Goal: Submit feedback/report problem

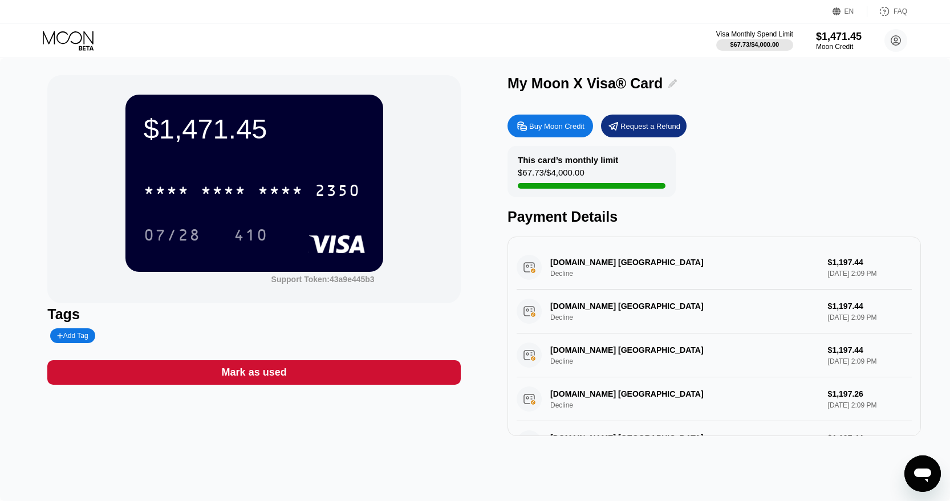
click at [668, 84] on icon at bounding box center [672, 83] width 9 height 9
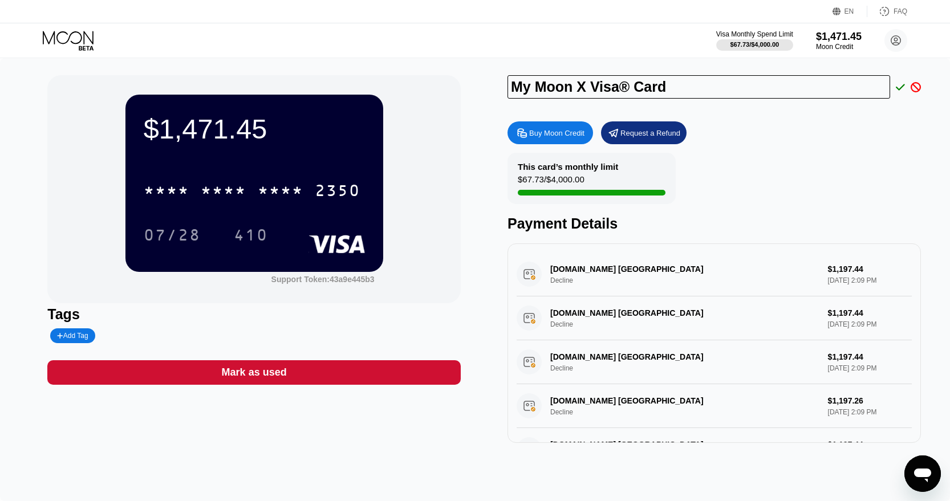
click at [912, 90] on icon at bounding box center [916, 87] width 10 height 10
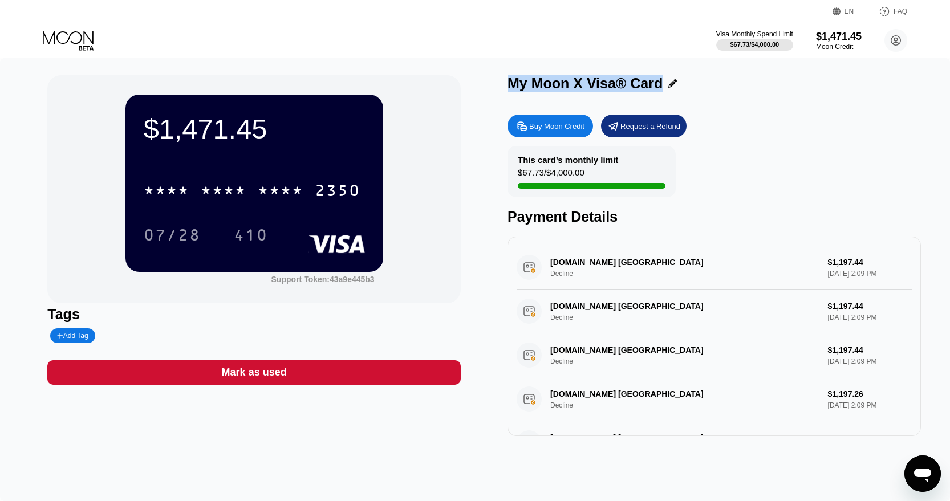
drag, startPoint x: 653, startPoint y: 84, endPoint x: 510, endPoint y: 84, distance: 142.6
click at [510, 84] on div "My Moon X Visa® Card" at bounding box center [584, 83] width 155 height 17
copy div "My Moon X Visa® Card"
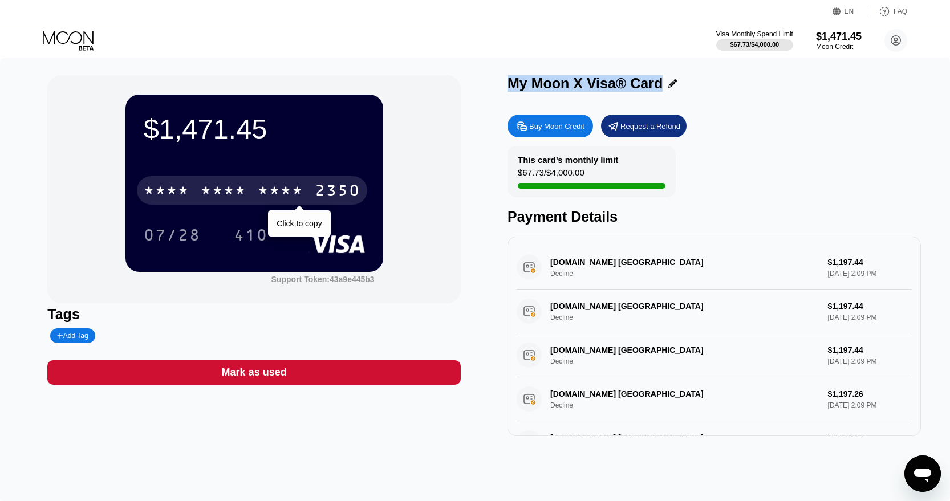
click at [225, 182] on div "* * * * * * * * * * * * 2350" at bounding box center [252, 190] width 230 height 29
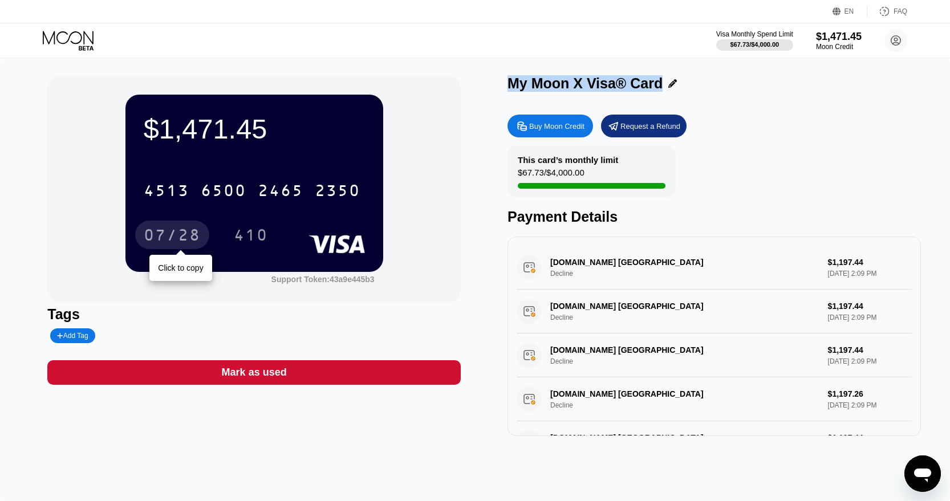
click at [162, 233] on div "07/28" at bounding box center [172, 237] width 57 height 18
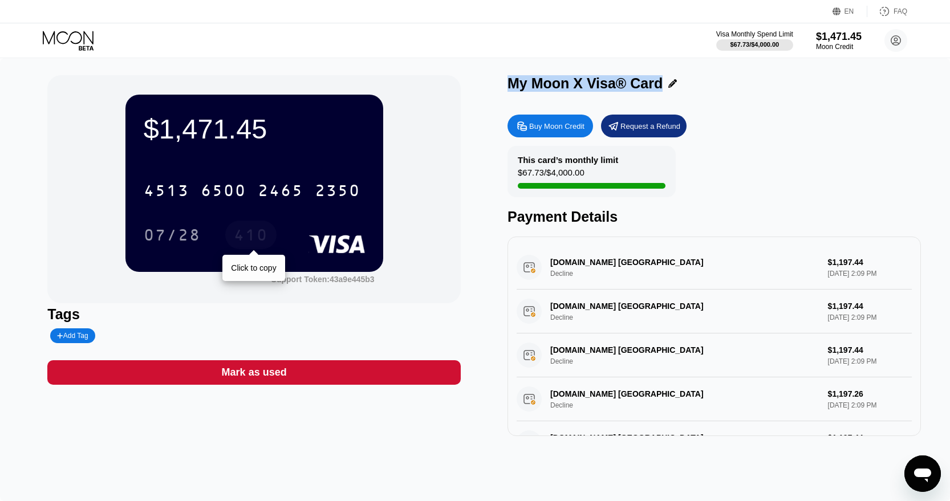
click at [254, 234] on div "410" at bounding box center [251, 237] width 34 height 18
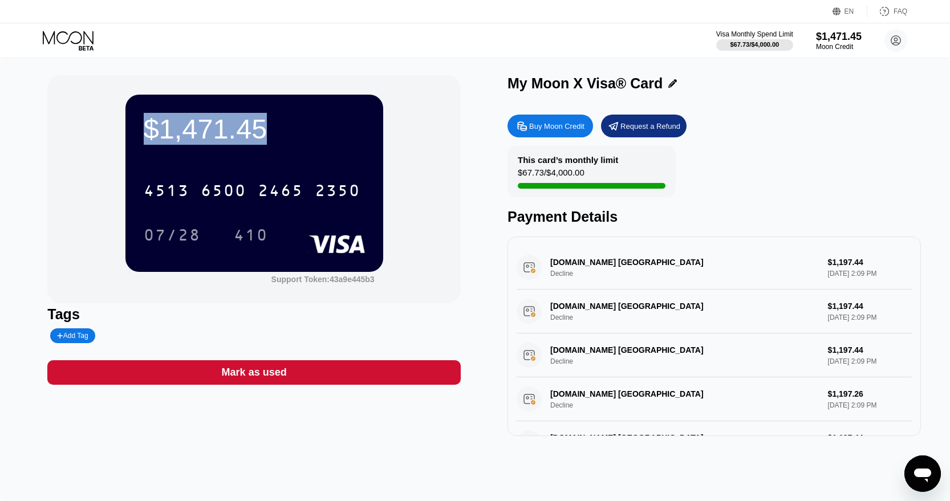
drag, startPoint x: 295, startPoint y: 123, endPoint x: 145, endPoint y: 124, distance: 149.4
click at [145, 124] on div "$1,471.45" at bounding box center [254, 129] width 221 height 32
copy div "$1,471.45"
click at [442, 208] on div "$1,471.45 4513 6500 2465 2350 07/28 410 Support Token: 43a9e445b3" at bounding box center [253, 189] width 413 height 228
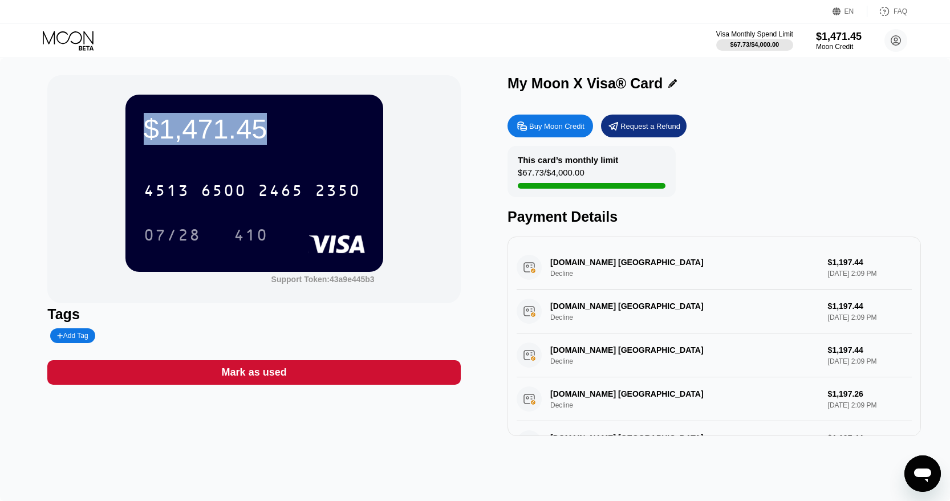
click at [415, 212] on div "$1,471.45 4513 6500 2465 2350 07/28 410 Support Token: 43a9e445b3" at bounding box center [253, 189] width 413 height 228
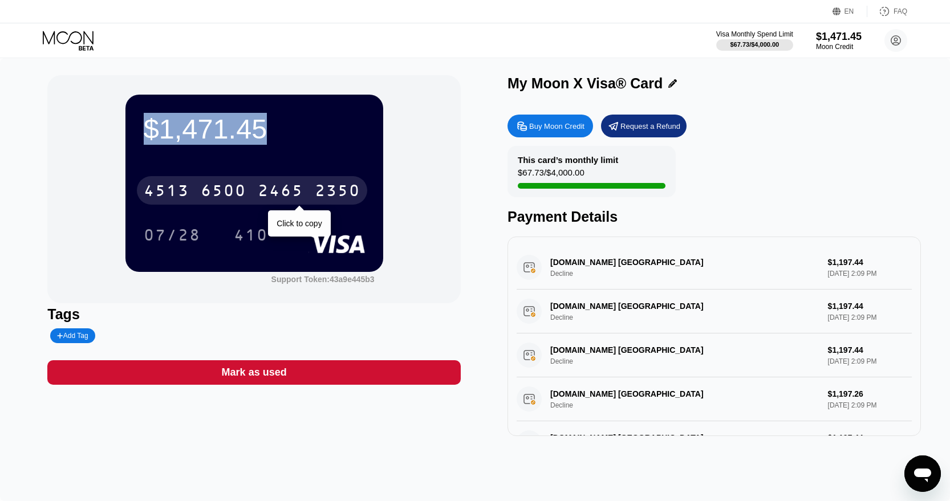
click at [343, 185] on div "2350" at bounding box center [338, 192] width 46 height 18
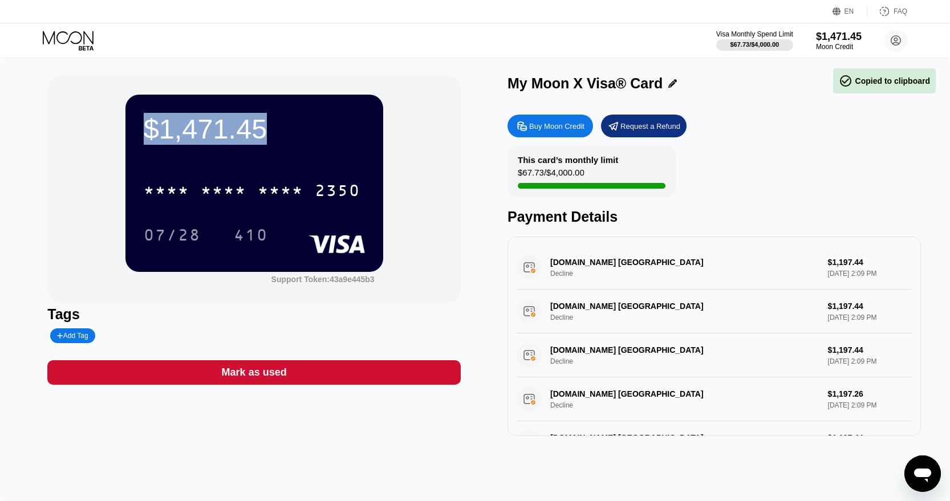
click at [488, 190] on div "$1,471.45 * * * * * * * * * * * * 2350 07/28 410 Support Token: 43a9e445b3 Tags…" at bounding box center [474, 255] width 855 height 361
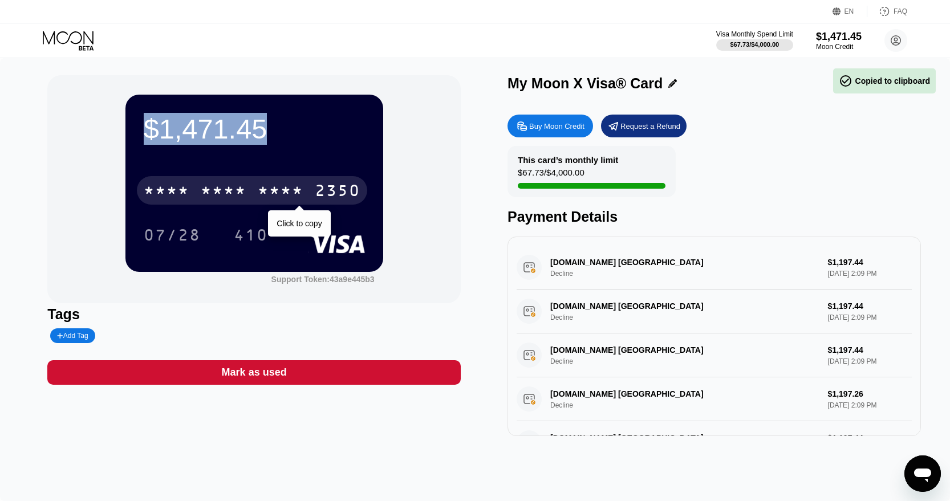
click at [289, 186] on div "* * * *" at bounding box center [281, 192] width 46 height 18
click at [289, 186] on div "2465" at bounding box center [281, 192] width 46 height 18
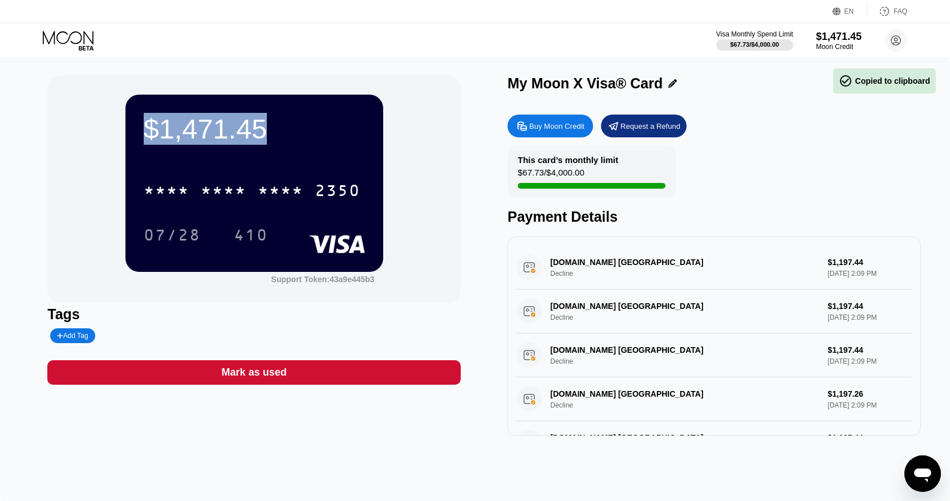
click at [503, 224] on div "$1,471.45 * * * * * * * * * * * * 2350 07/28 410 Support Token: 43a9e445b3 Tags…" at bounding box center [474, 255] width 855 height 361
click at [228, 134] on div "$1,471.45" at bounding box center [254, 129] width 221 height 32
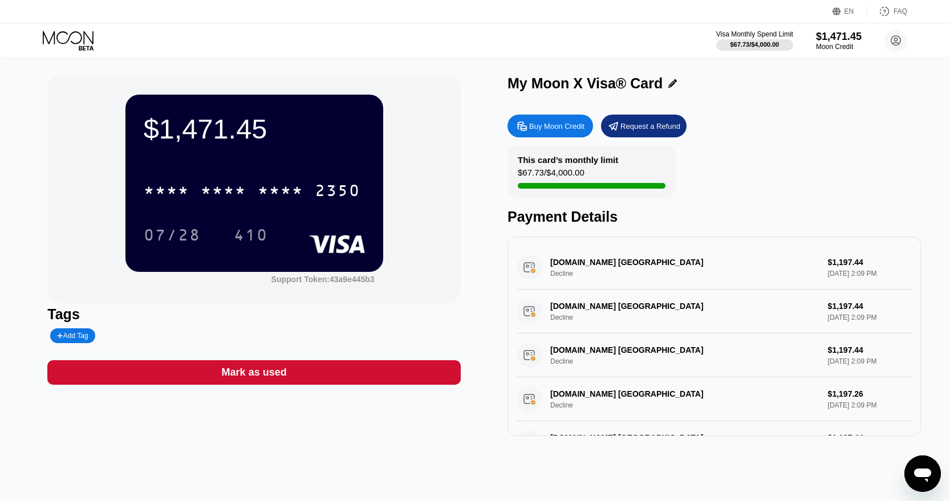
click at [925, 467] on icon "Открыть окно обмена сообщениями" at bounding box center [922, 474] width 21 height 21
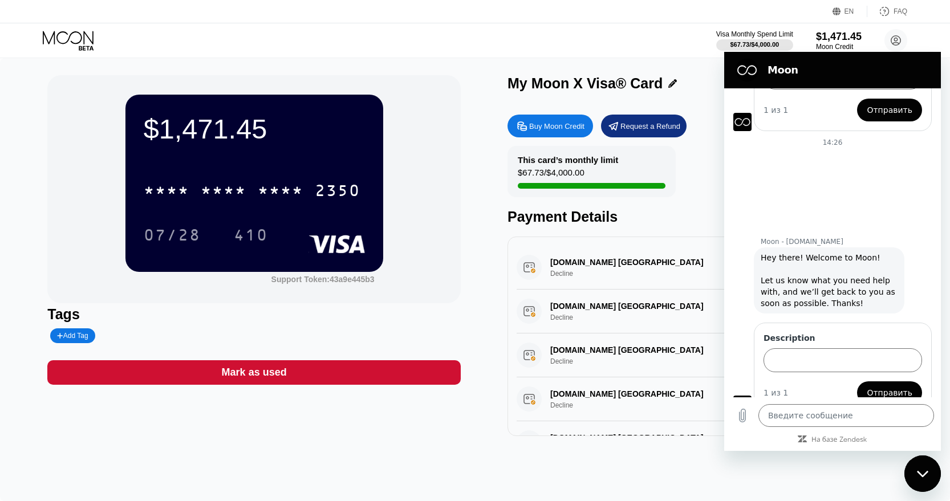
scroll to position [181, 0]
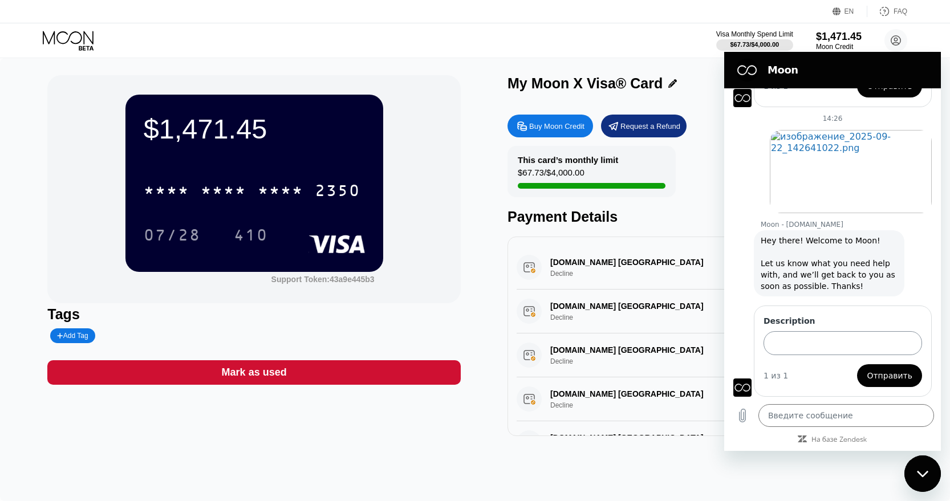
click at [828, 344] on input "Description" at bounding box center [843, 343] width 159 height 24
paste input "I tried to make a booking on Booking.com, but my payment was declined, even tho…"
click at [790, 336] on input "I tried to make a booking on Booking.com, but my payment was declined, even tho…" at bounding box center [843, 343] width 159 height 24
click at [789, 343] on input "I tried to make a booking on Booking.com, but my payment was declined, even tho…" at bounding box center [843, 343] width 159 height 24
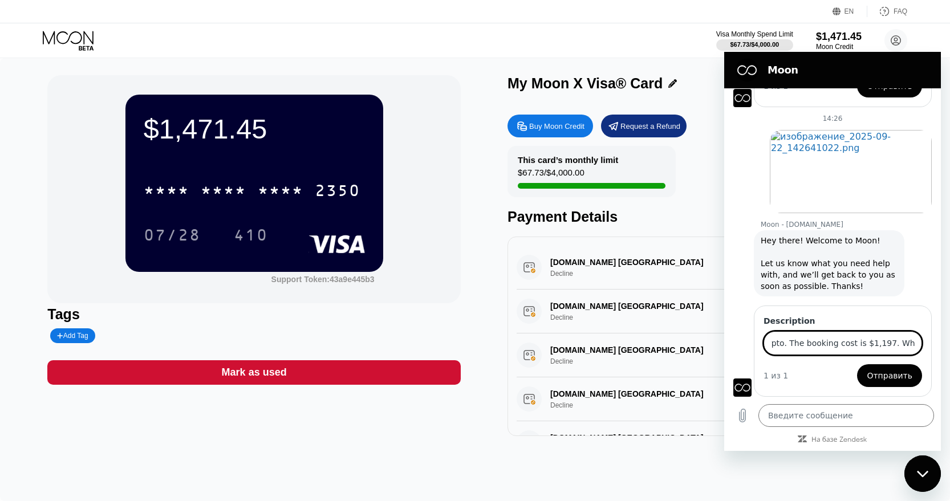
type input "Hey, I tried to make a booking on Booking.com, but my payment was declined, eve…"
click at [857, 364] on button "Отправить" at bounding box center [889, 375] width 65 height 23
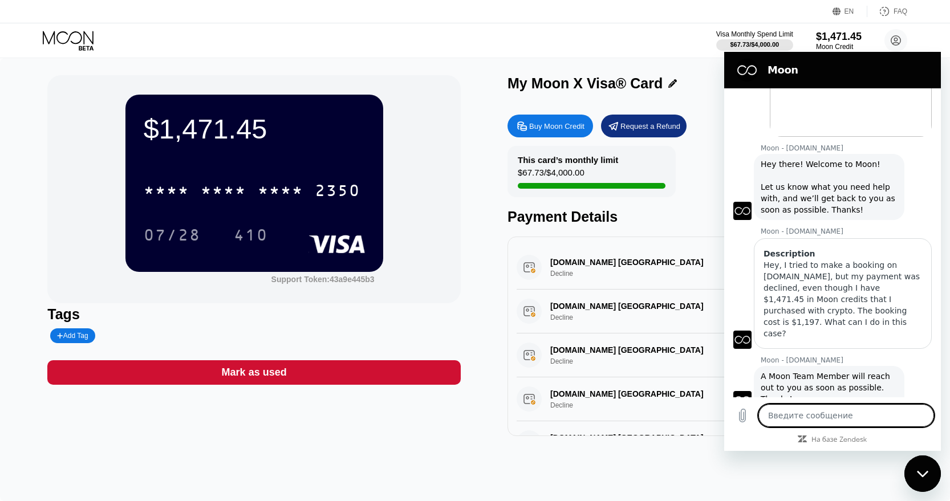
scroll to position [259, 0]
click at [633, 214] on div "Payment Details" at bounding box center [713, 217] width 413 height 17
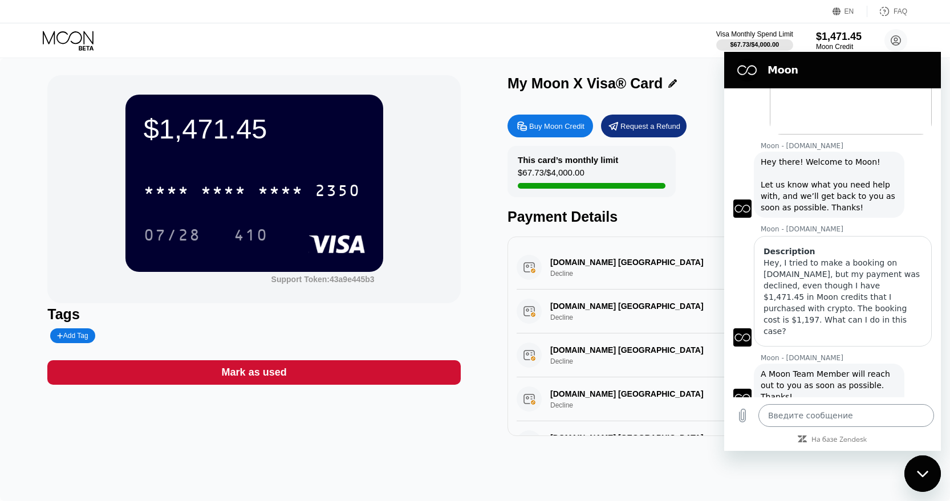
click at [862, 409] on textarea at bounding box center [846, 415] width 176 height 23
click at [740, 419] on icon "Выложить файл" at bounding box center [743, 415] width 6 height 13
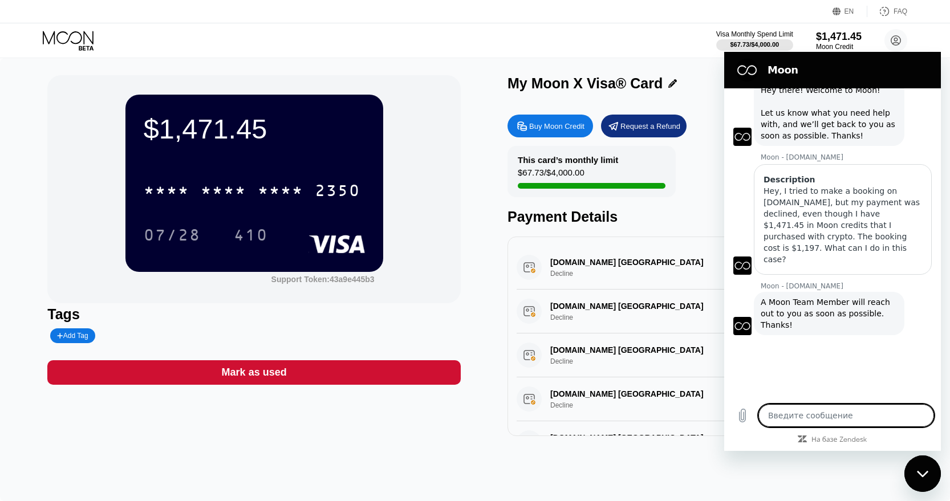
scroll to position [330, 0]
type textarea "x"
type textarea "N"
type textarea "x"
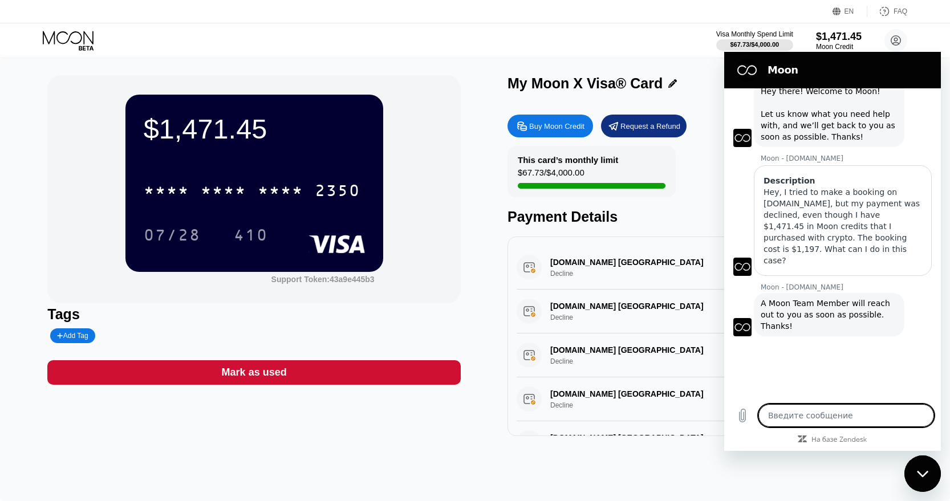
type textarea "A"
type textarea "x"
type textarea "An"
type textarea "x"
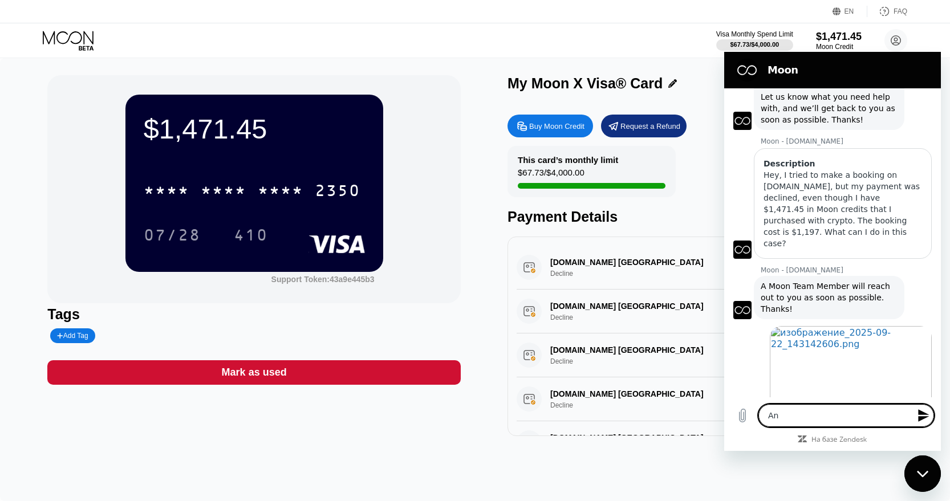
type textarea "And"
type textarea "x"
type textarea "And"
type textarea "x"
type textarea "And h"
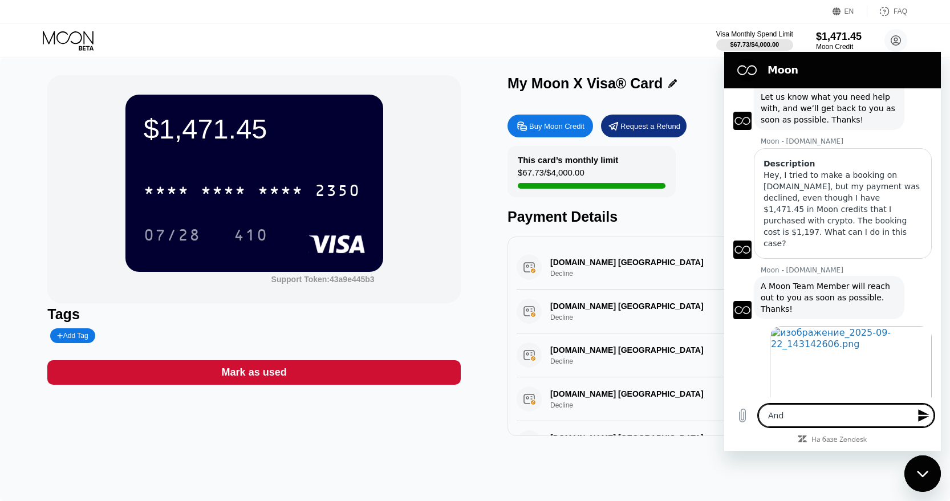
type textarea "x"
type textarea "And he"
type textarea "x"
type textarea "And her"
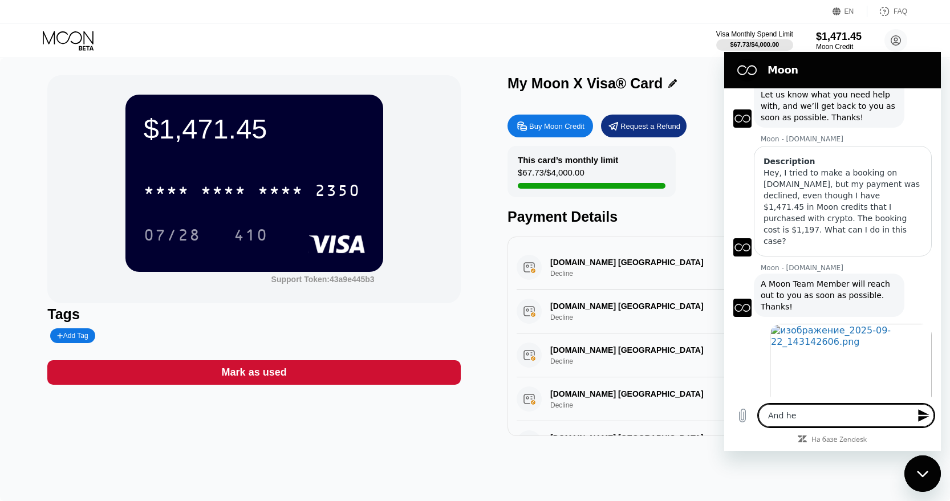
type textarea "x"
type textarea "And here"
type textarea "x"
type textarea "And here'"
type textarea "x"
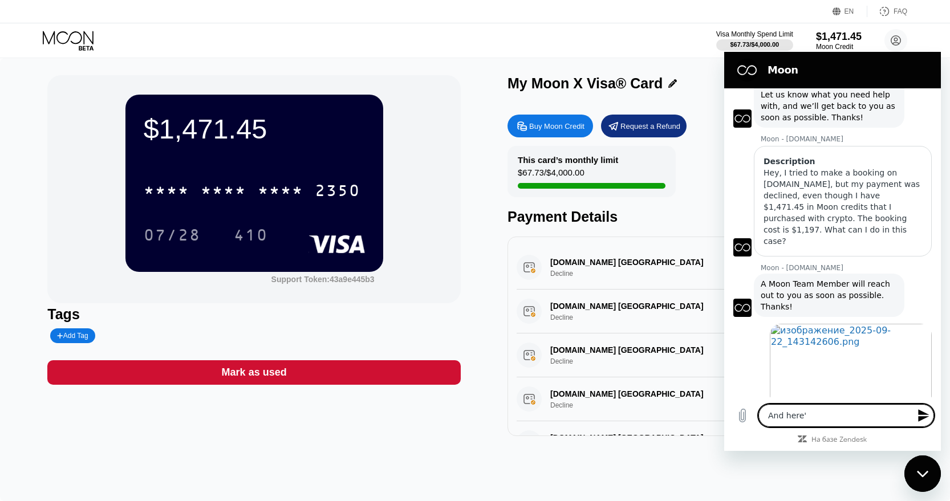
type textarea "And here's"
type textarea "x"
type textarea "And here's"
type textarea "x"
type textarea "And here's m"
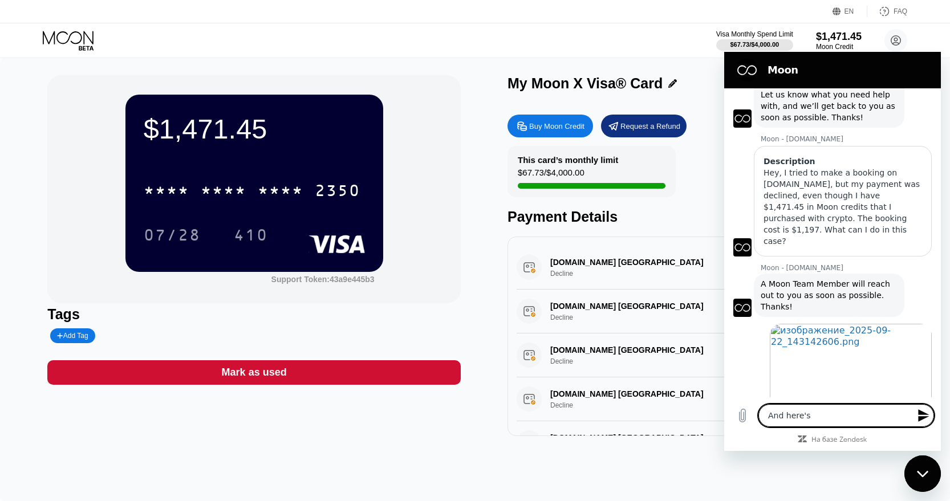
type textarea "x"
type textarea "And here's my"
type textarea "x"
type textarea "And here's my"
type textarea "x"
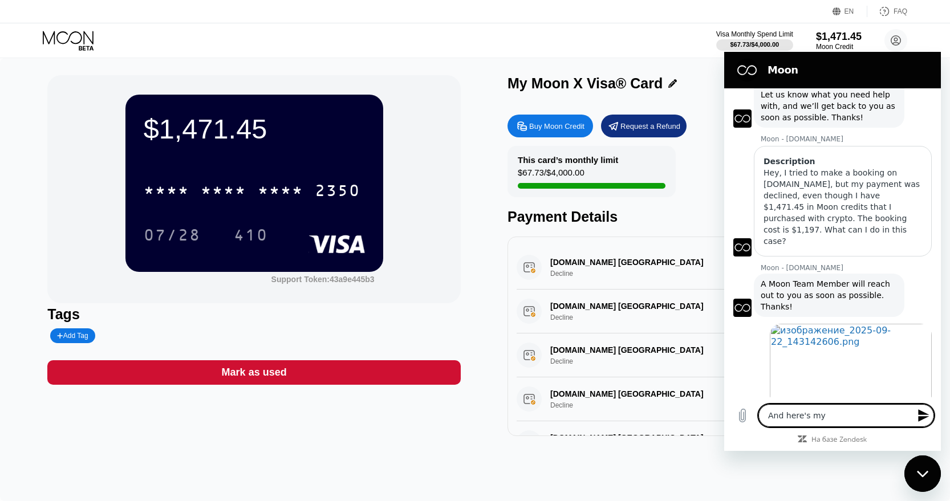
type textarea "And here's my l"
type textarea "x"
type textarea "And here's my li"
type textarea "x"
type textarea "And here's my lim"
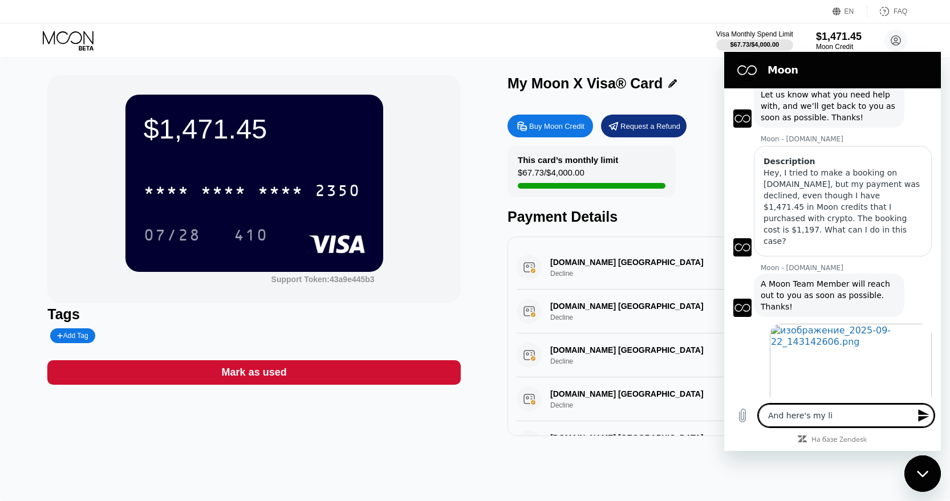
type textarea "x"
type textarea "And here's my limi"
type textarea "x"
type textarea "And here's my limit"
type textarea "x"
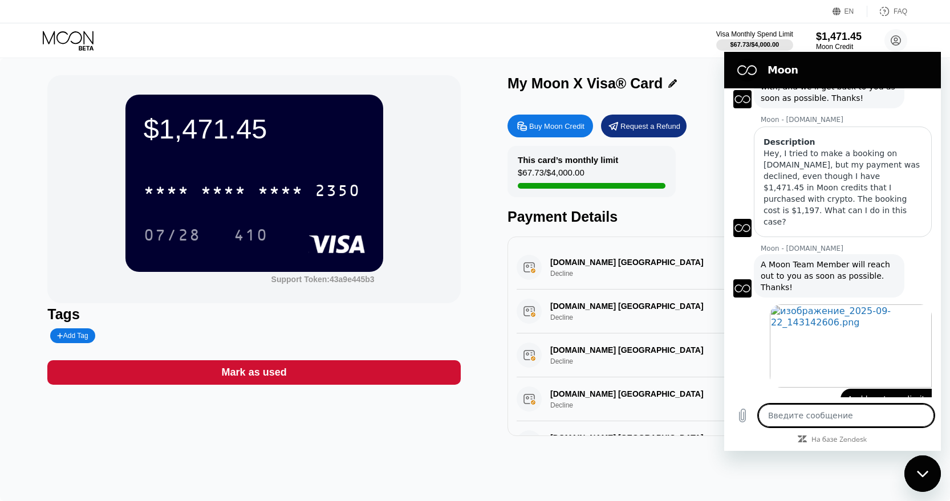
scroll to position [371, 0]
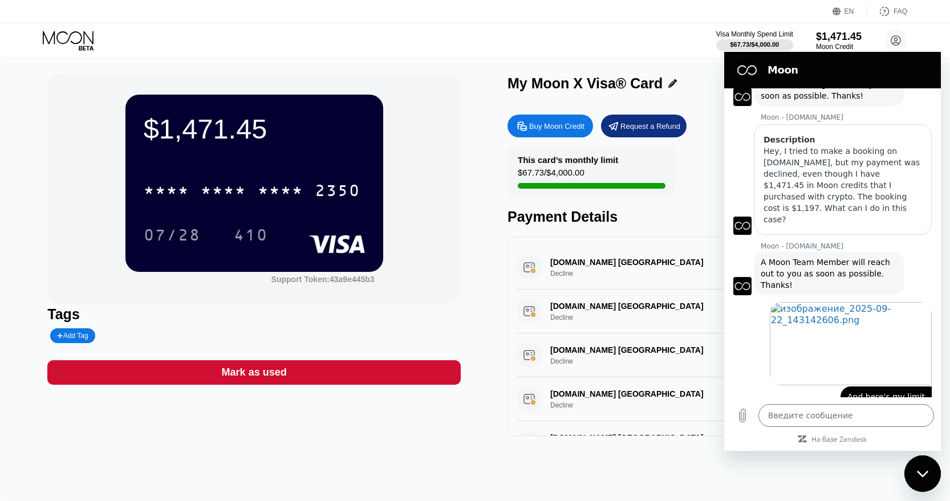
click at [716, 71] on div "$1,471.45 * * * * * * * * * * * * 2350 07/28 410 Support Token: 43a9e445b3 Tags…" at bounding box center [475, 279] width 950 height 443
click at [919, 469] on div "Закрыть окно обмена сообщениями" at bounding box center [923, 474] width 34 height 34
type textarea "x"
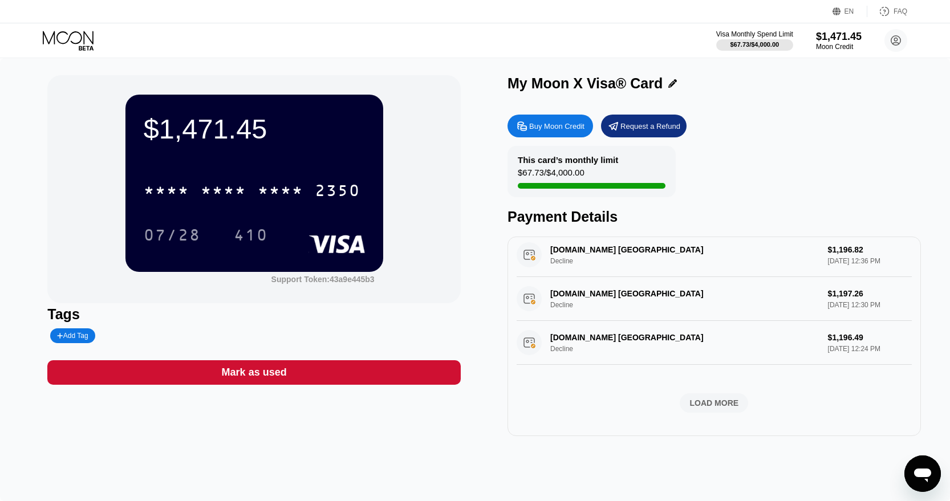
scroll to position [0, 0]
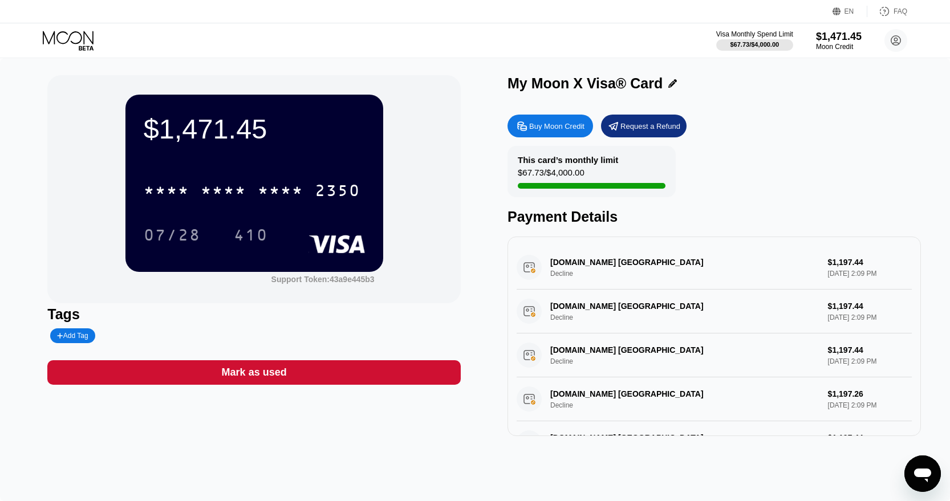
click at [557, 253] on div "Booking.com Hotel Amsterdam NL Decline $1,197.44 Sep 22, 2025 2:09 PM" at bounding box center [714, 268] width 395 height 44
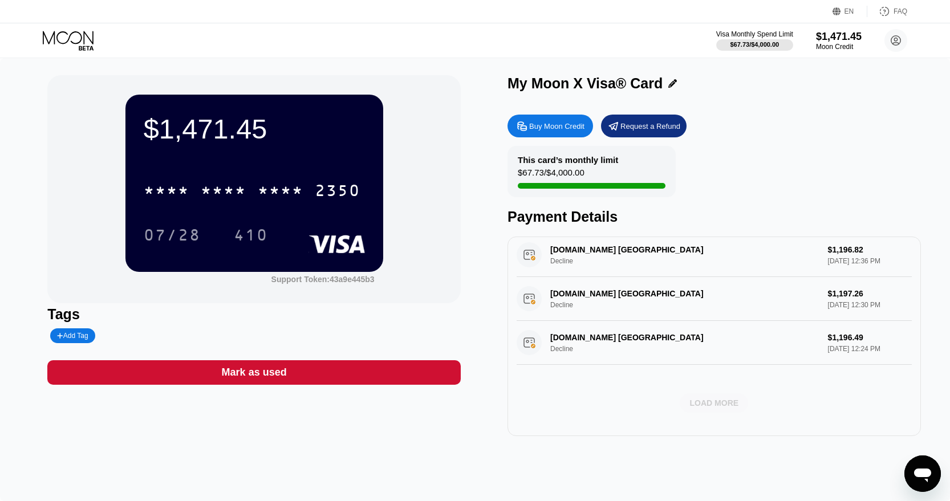
click at [710, 408] on div "LOAD MORE" at bounding box center [714, 403] width 49 height 10
click at [90, 39] on icon at bounding box center [68, 37] width 51 height 13
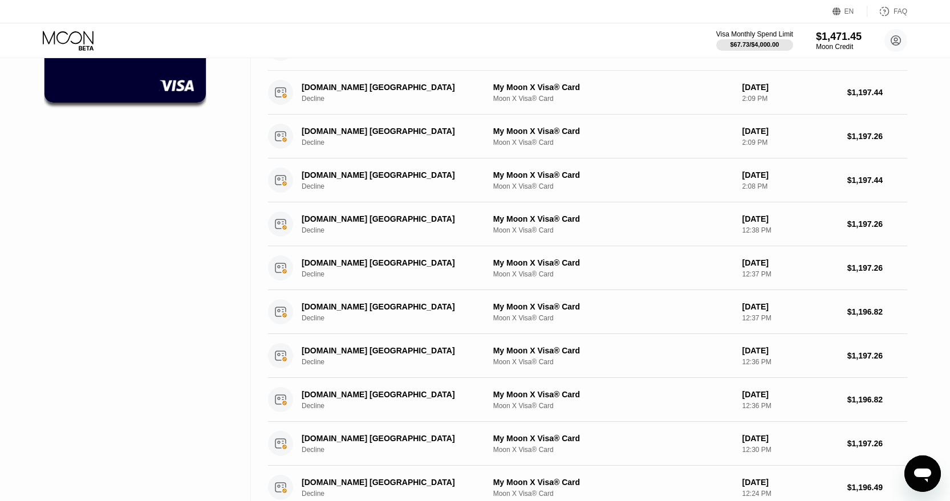
scroll to position [382, 0]
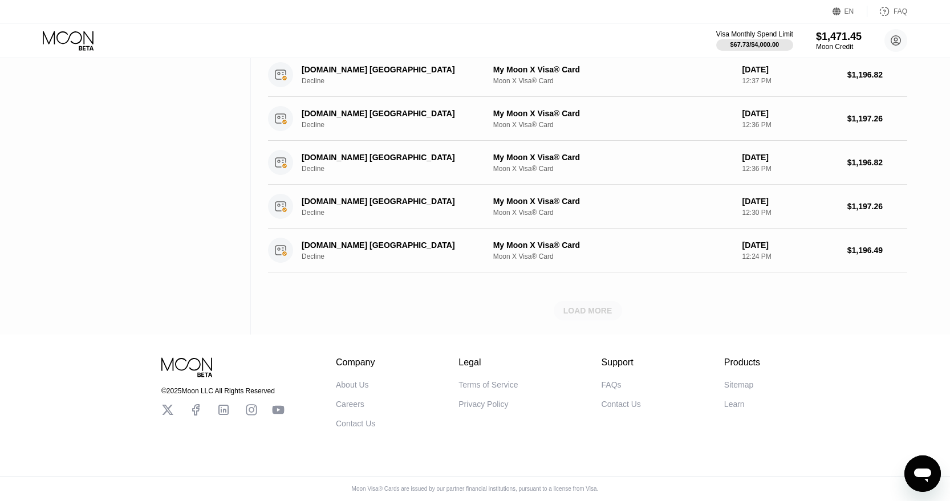
click at [561, 312] on div "LOAD MORE" at bounding box center [588, 310] width 68 height 19
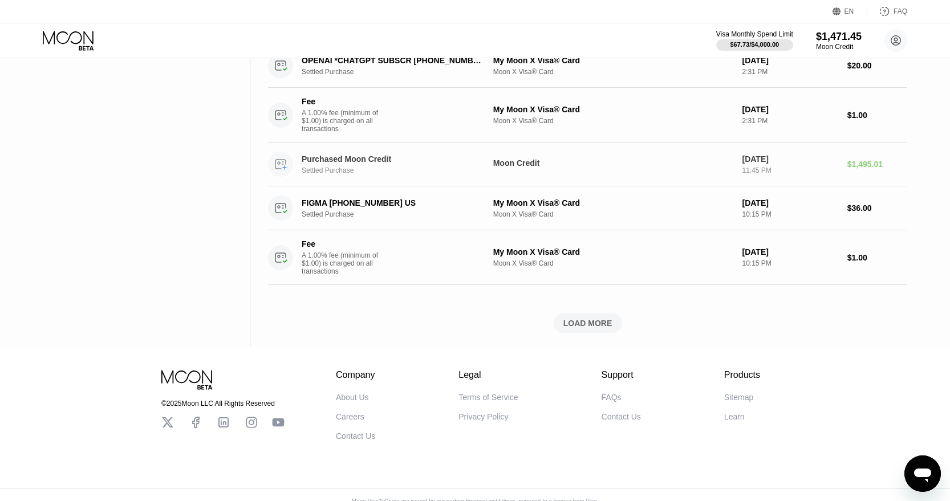
scroll to position [1074, 0]
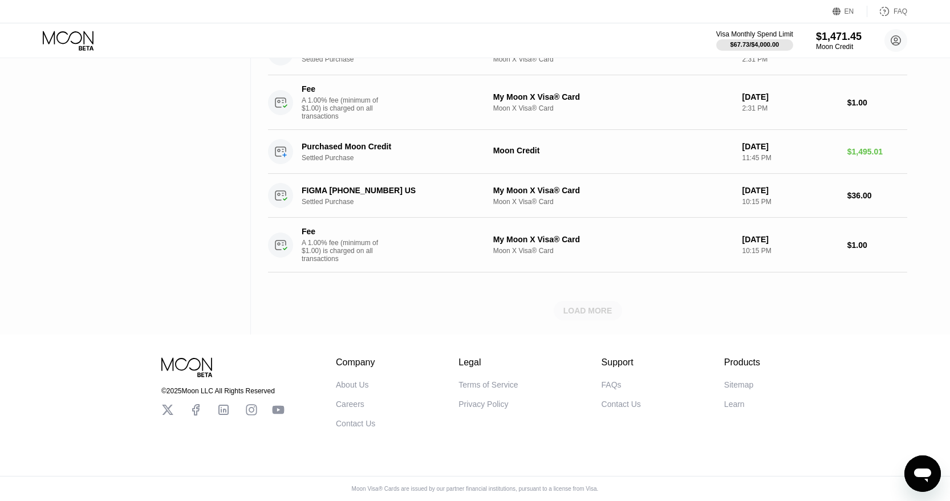
click at [567, 301] on div "LOAD MORE" at bounding box center [588, 310] width 68 height 19
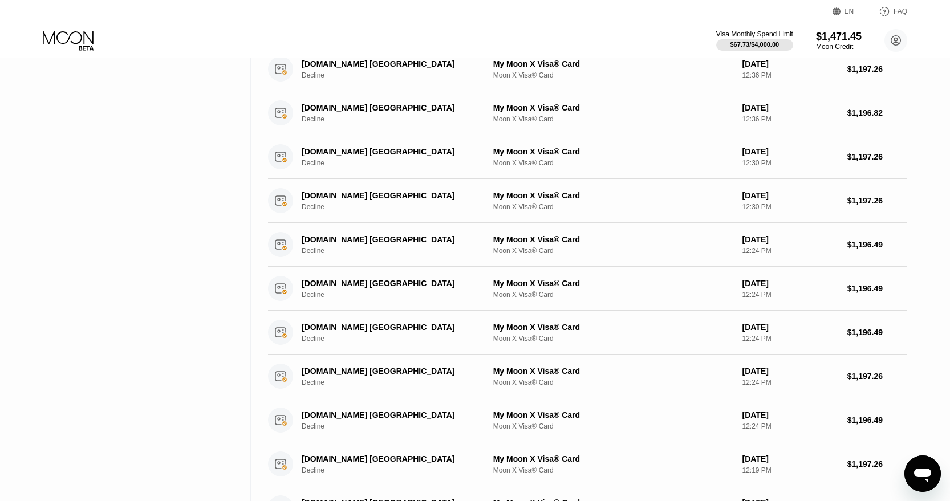
scroll to position [0, 0]
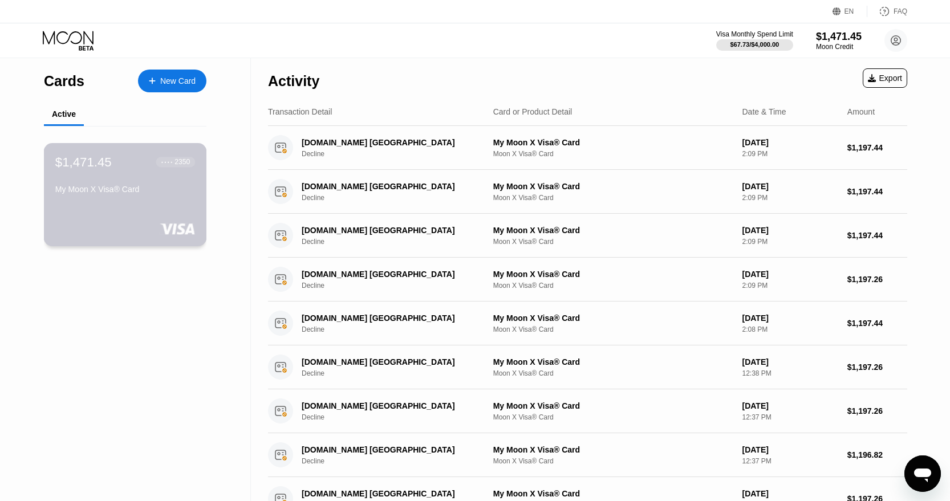
click at [137, 167] on div "$1,471.45 ● ● ● ● 2350" at bounding box center [125, 162] width 140 height 15
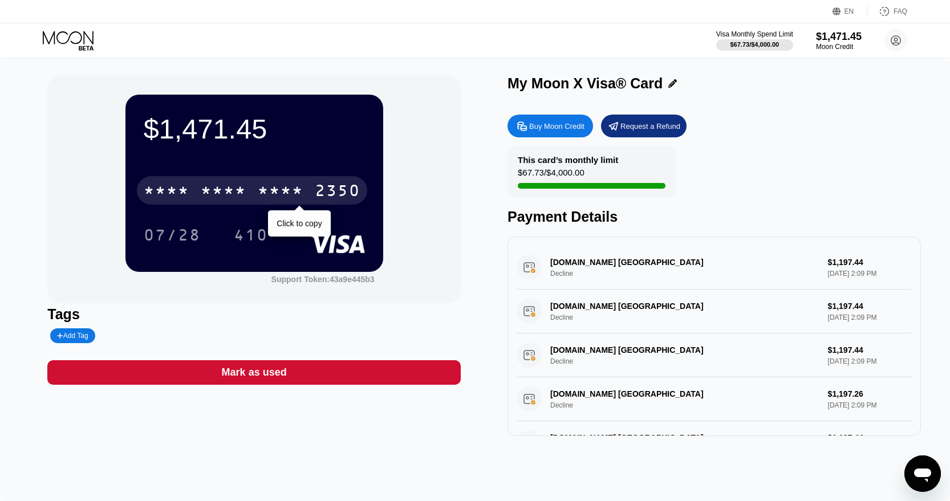
click at [300, 194] on div "* * * *" at bounding box center [281, 192] width 46 height 18
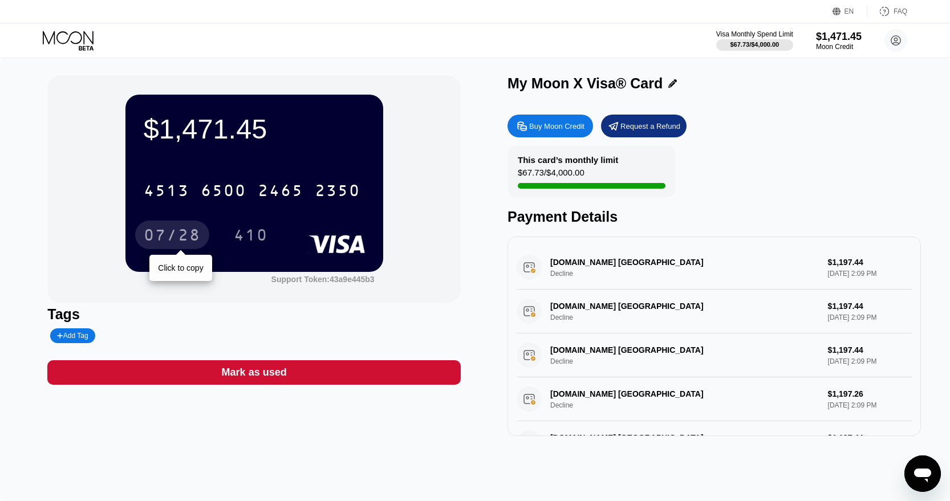
click at [170, 241] on div "07/28" at bounding box center [172, 237] width 57 height 18
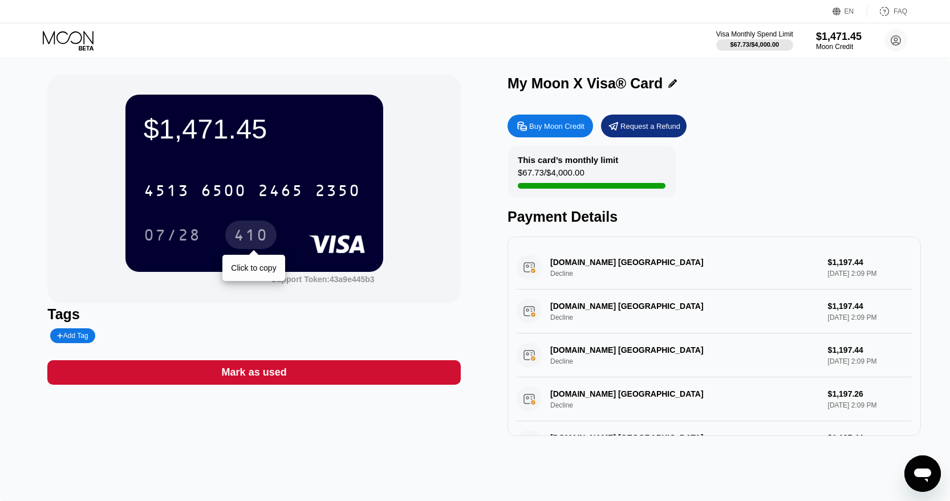
click at [239, 241] on div "410" at bounding box center [251, 237] width 34 height 18
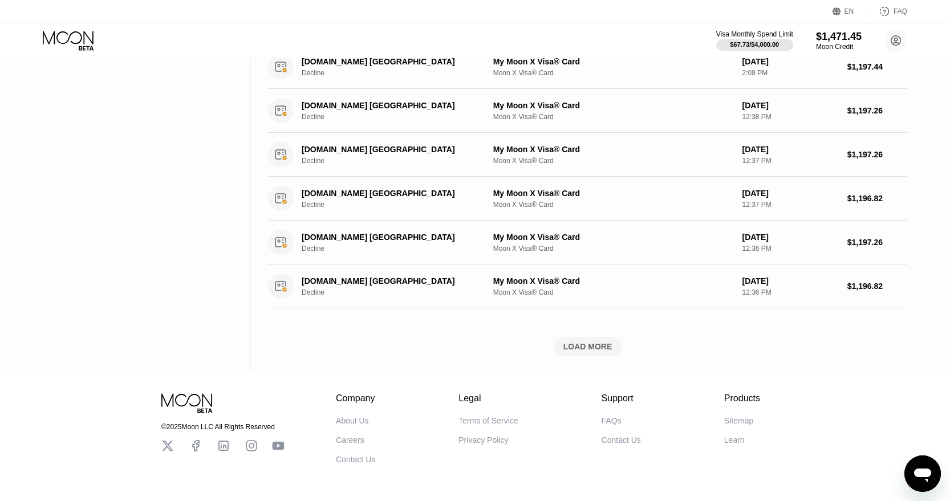
scroll to position [347, 0]
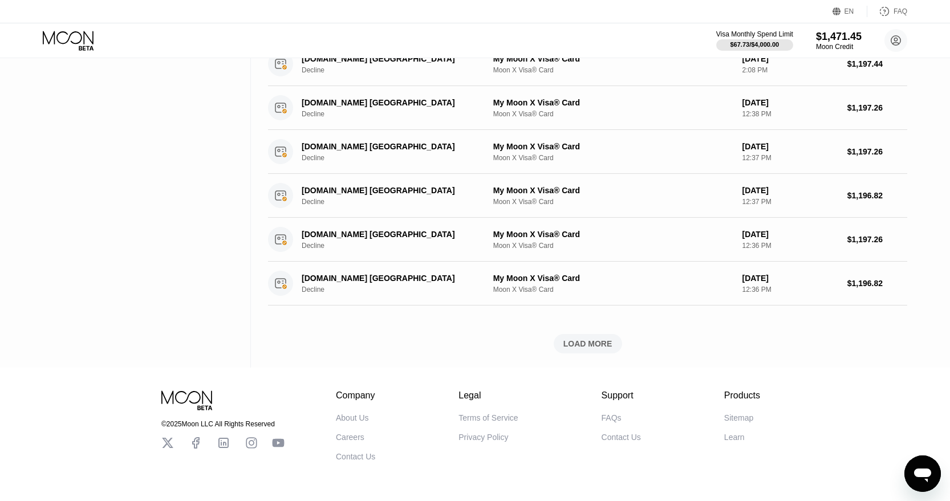
click at [597, 354] on div "Activity Export Transaction Detail Card or Product Detail Date & Time Amount Bo…" at bounding box center [587, 39] width 639 height 657
click at [598, 346] on div "LOAD MORE" at bounding box center [587, 344] width 49 height 10
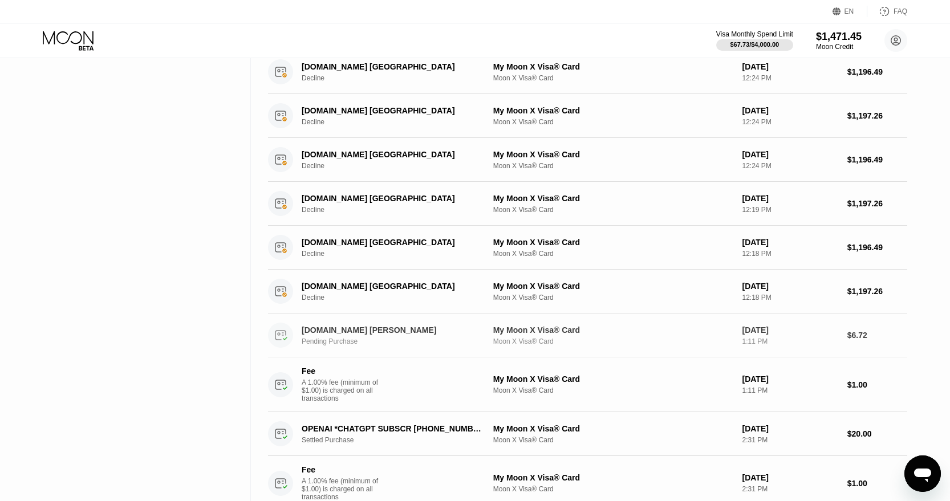
scroll to position [695, 0]
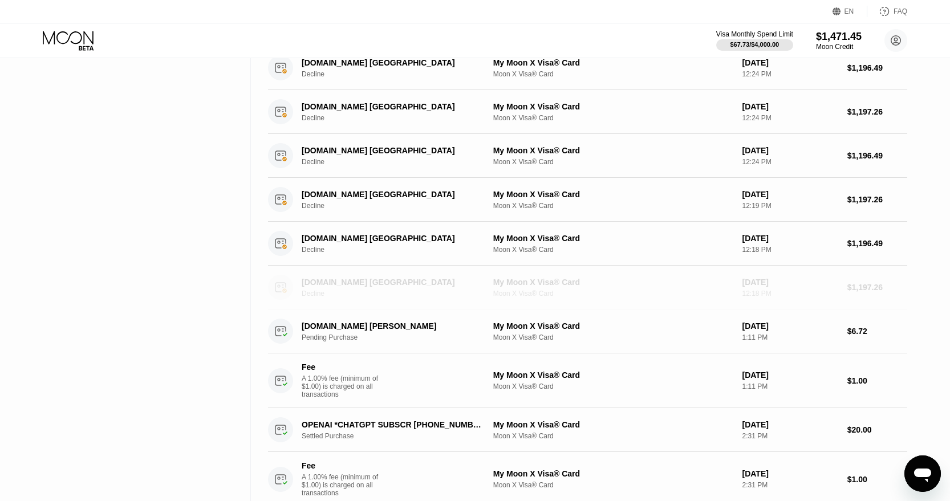
click at [368, 290] on div "Decline" at bounding box center [399, 294] width 194 height 8
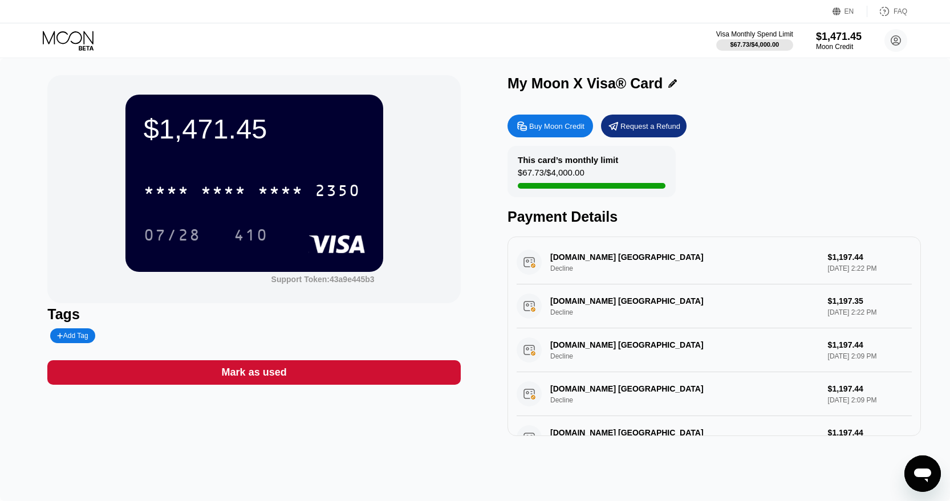
scroll to position [2, 0]
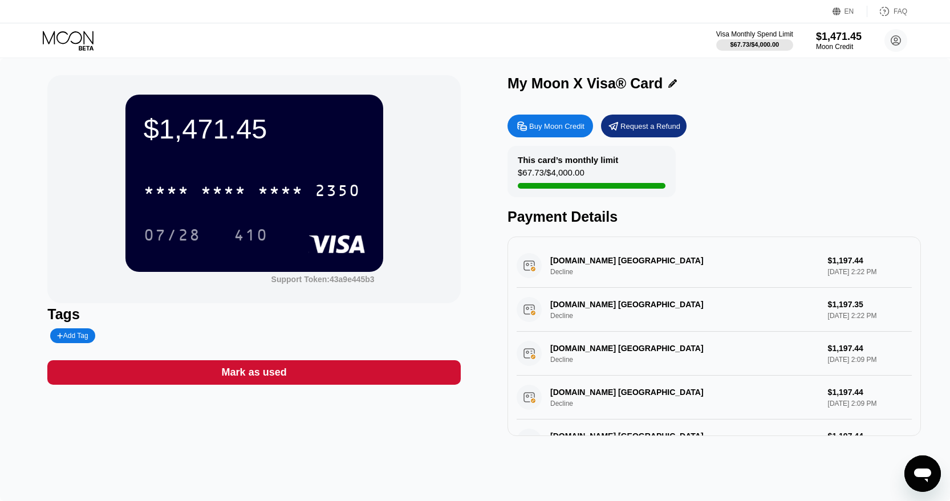
click at [741, 210] on div "Payment Details" at bounding box center [713, 217] width 413 height 17
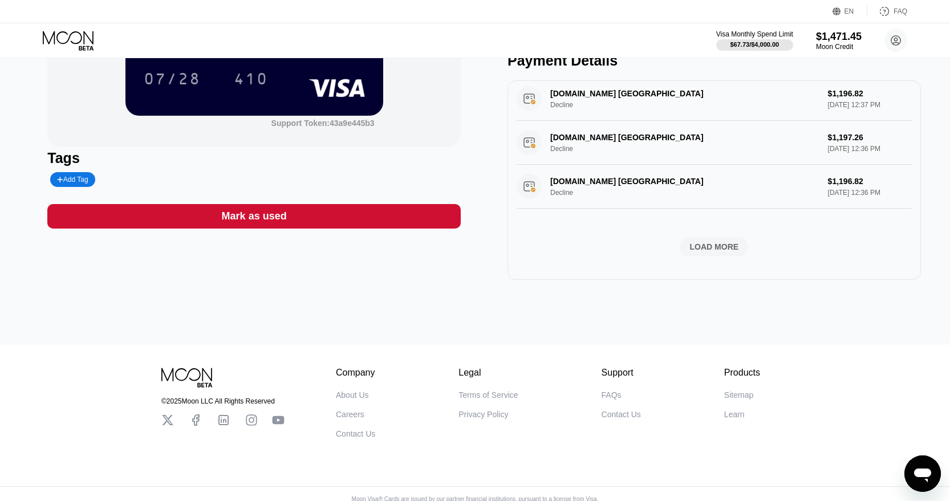
scroll to position [168, 0]
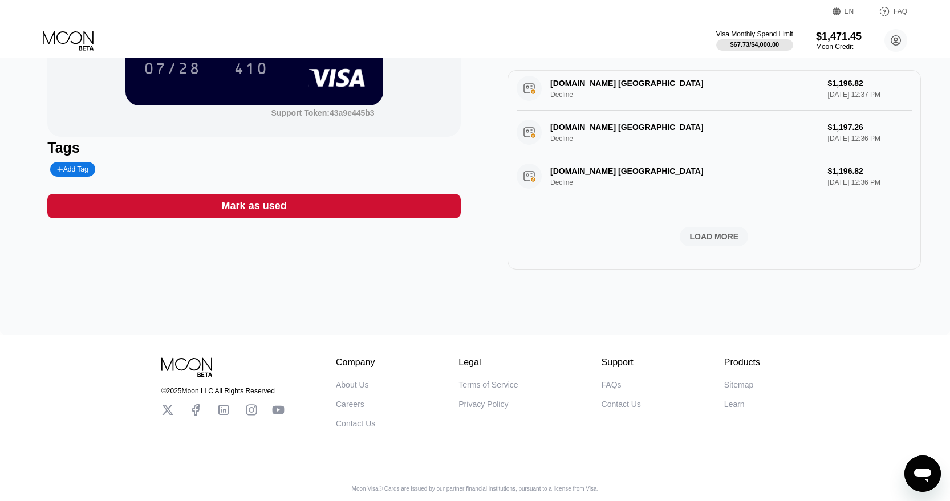
click at [734, 234] on div "LOAD MORE" at bounding box center [714, 237] width 49 height 10
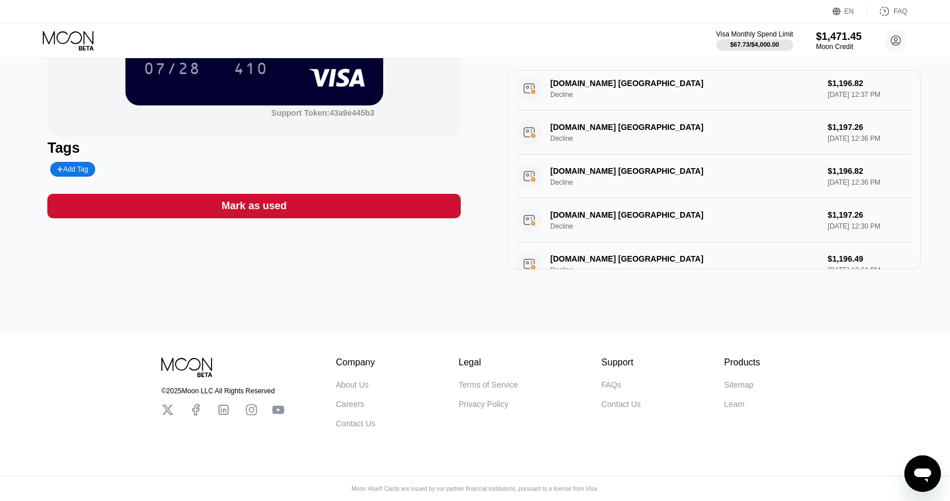
scroll to position [1155, 0]
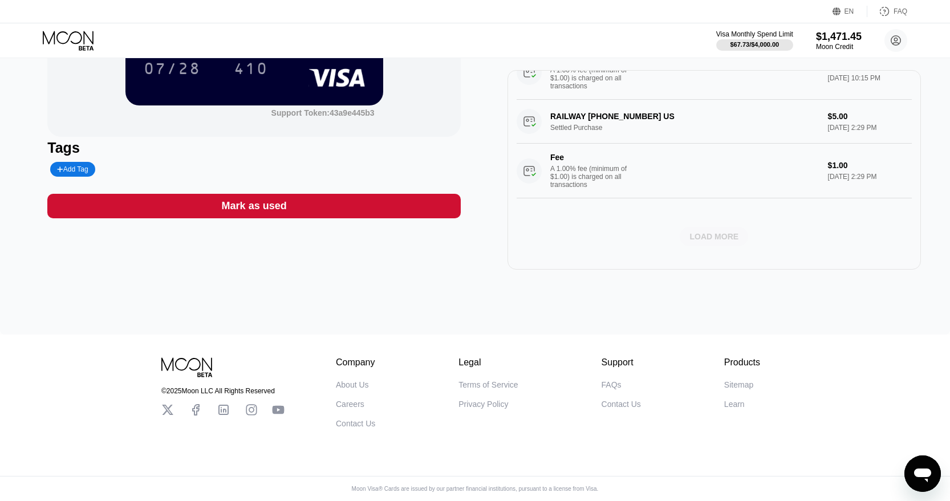
click at [712, 238] on div "LOAD MORE" at bounding box center [714, 237] width 49 height 10
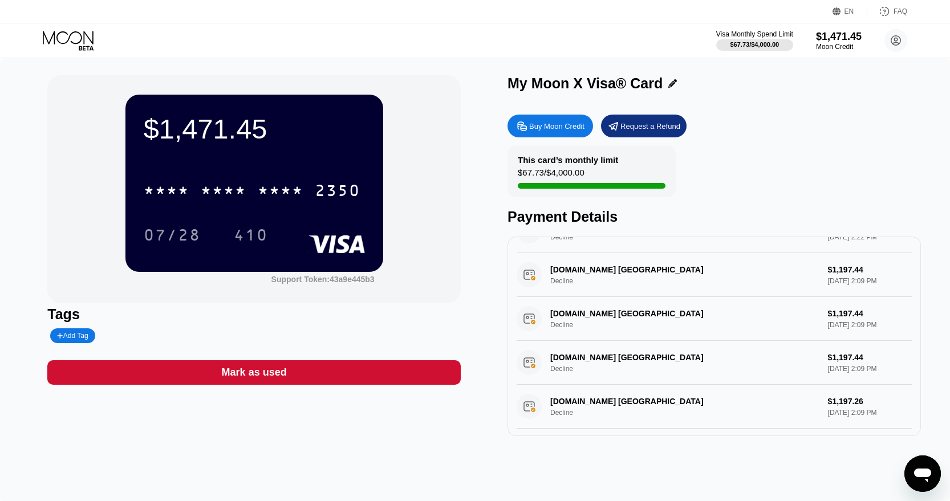
scroll to position [0, 0]
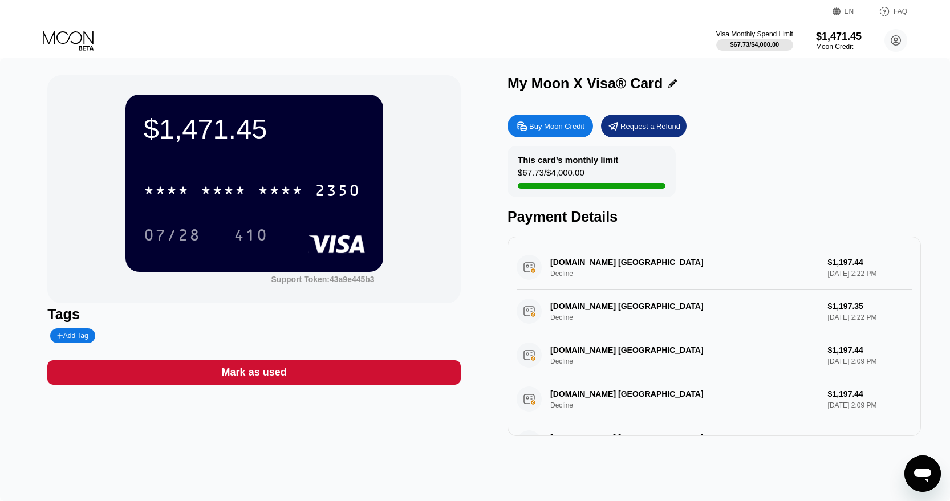
click at [644, 218] on div "Payment Details" at bounding box center [713, 217] width 413 height 17
click at [613, 269] on div "Booking.com Hotel Amsterdam NL Decline $1,197.44 Sep 22, 2025 2:22 PM" at bounding box center [714, 268] width 395 height 44
click at [616, 263] on div "Booking.com Hotel Amsterdam NL Decline $1,197.44 Sep 22, 2025 2:22 PM" at bounding box center [714, 268] width 395 height 44
drag, startPoint x: 547, startPoint y: 259, endPoint x: 854, endPoint y: 274, distance: 307.7
click at [854, 274] on div "Booking.com Hotel Amsterdam NL Decline $1,197.44 Sep 22, 2025 2:22 PM" at bounding box center [714, 268] width 395 height 44
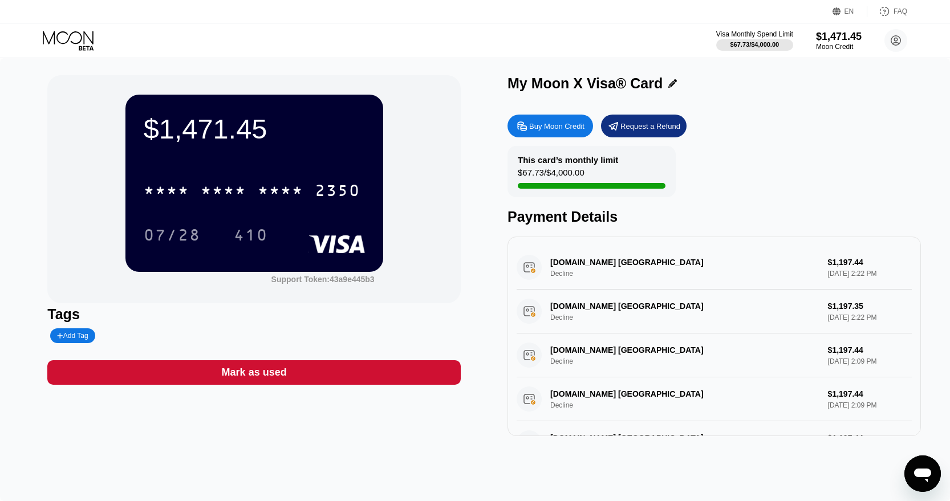
click at [854, 274] on div "Booking.com Hotel Amsterdam NL Decline $1,197.44 Sep 22, 2025 2:22 PM" at bounding box center [714, 268] width 395 height 44
click at [63, 50] on icon at bounding box center [69, 41] width 53 height 20
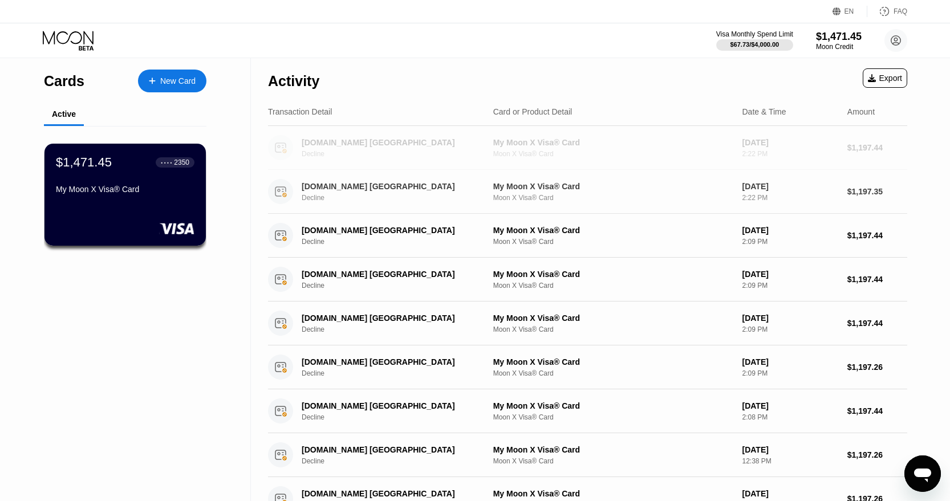
drag, startPoint x: 299, startPoint y: 143, endPoint x: 531, endPoint y: 216, distance: 243.3
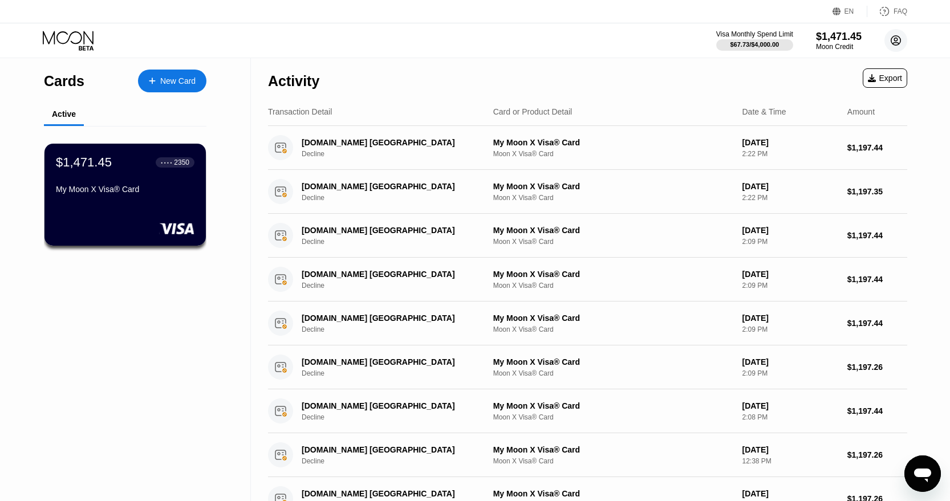
click at [890, 44] on circle at bounding box center [895, 40] width 23 height 23
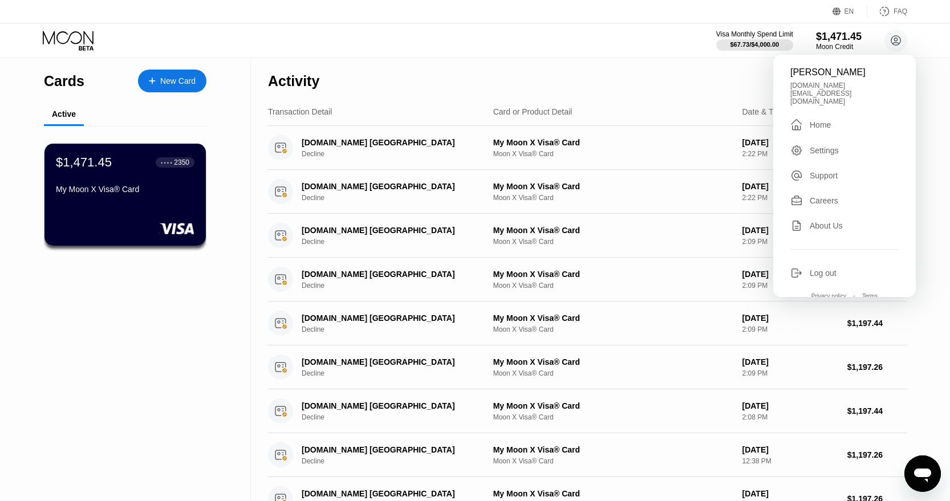
click at [845, 169] on div "Support" at bounding box center [844, 175] width 108 height 13
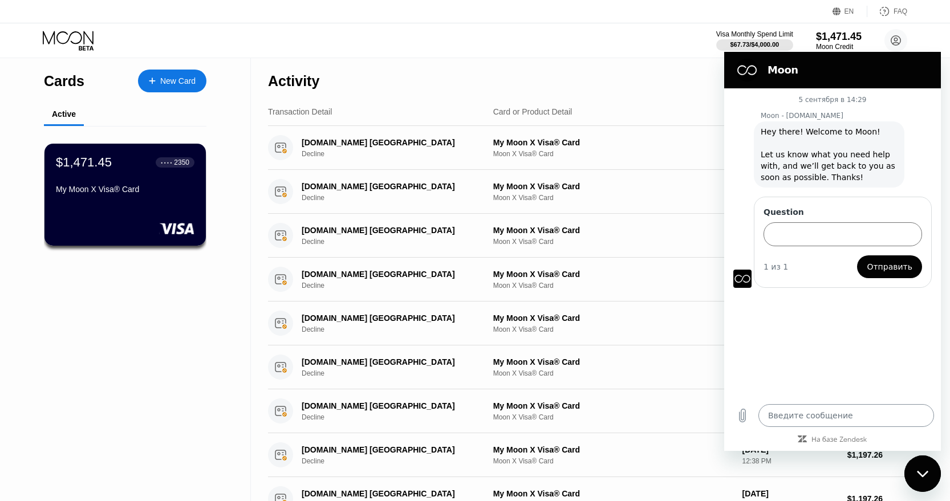
click at [787, 417] on textarea at bounding box center [846, 415] width 176 height 23
click at [748, 415] on icon "Выложить файл" at bounding box center [743, 416] width 14 height 14
click at [838, 239] on input "Question" at bounding box center [843, 234] width 159 height 24
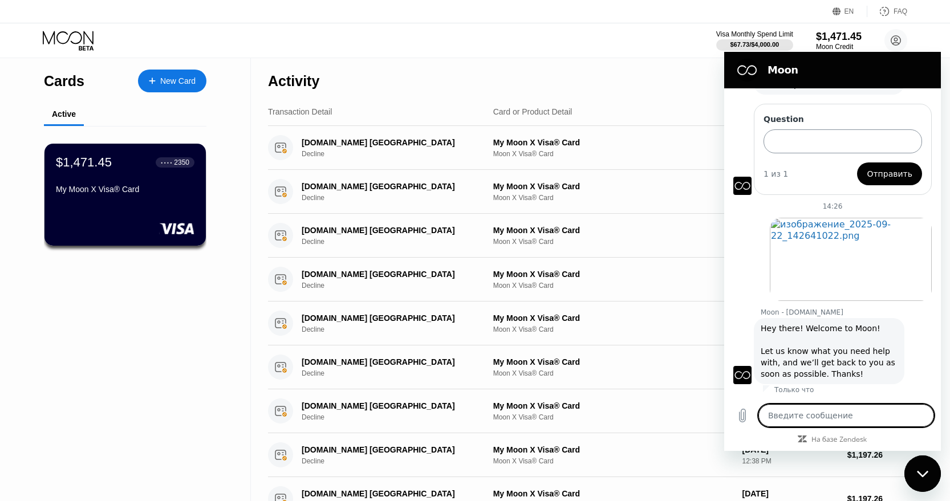
type textarea "x"
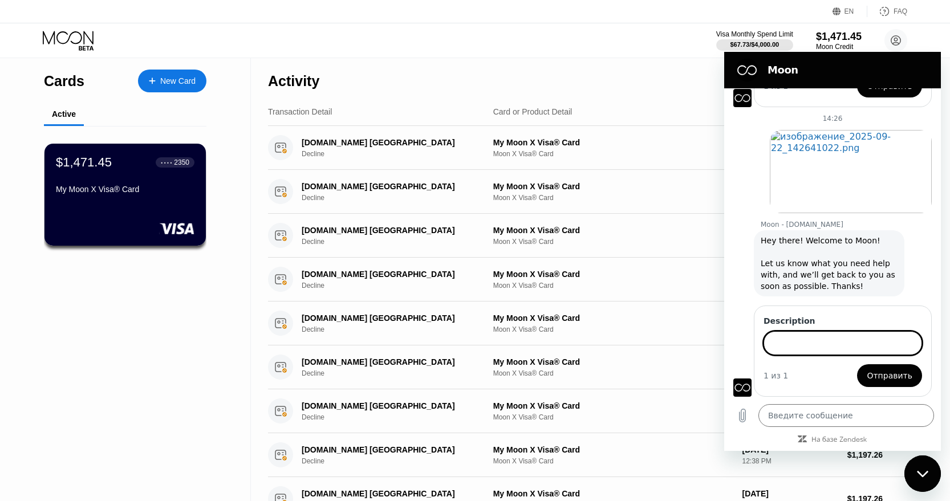
scroll to position [181, 0]
click at [686, 141] on div "My Moon X Visa® Card" at bounding box center [613, 142] width 240 height 9
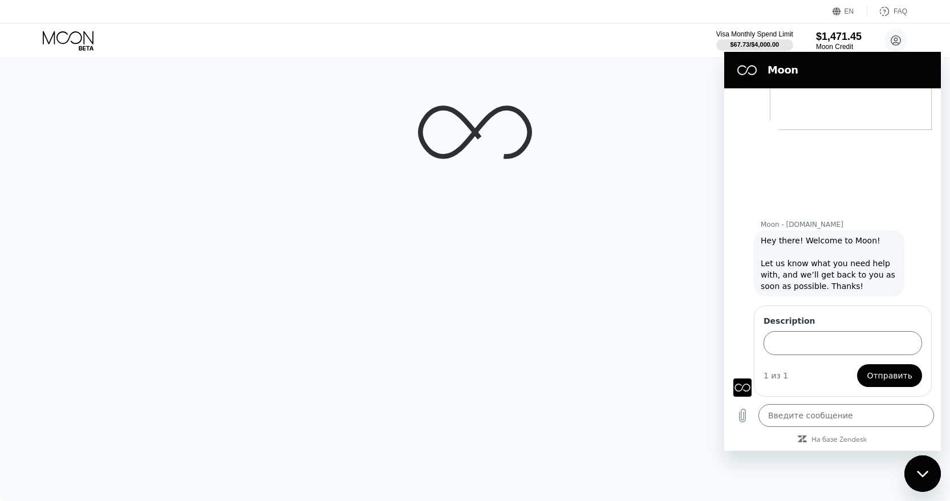
scroll to position [265, 0]
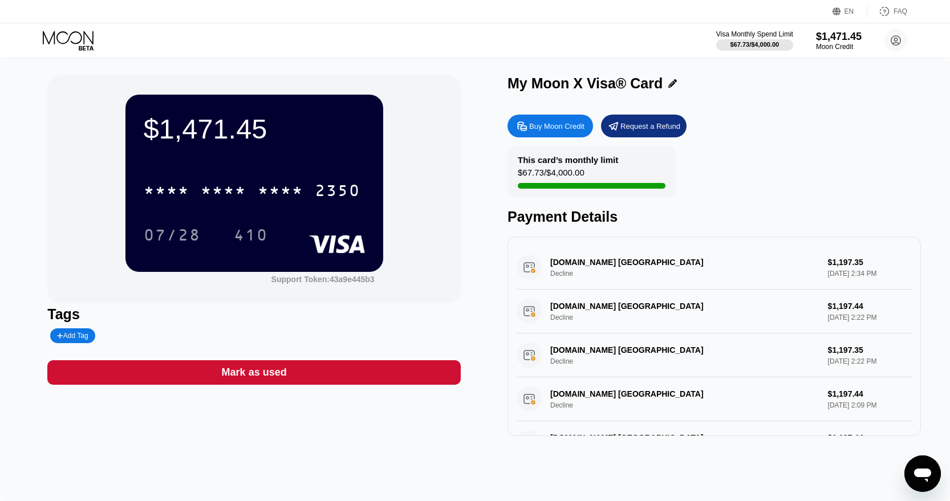
click at [665, 267] on div "Booking.com Hotel Amsterdam NL Decline $1,197.35 Sep 22, 2025 2:34 PM" at bounding box center [714, 268] width 395 height 44
drag, startPoint x: 647, startPoint y: 266, endPoint x: 766, endPoint y: 261, distance: 119.3
click at [764, 261] on div "Booking.com Hotel Amsterdam NL Decline $1,197.35 Sep 22, 2025 2:34 PM" at bounding box center [714, 268] width 395 height 44
click at [766, 261] on div "Booking.com Hotel Amsterdam NL Decline $1,197.35 Sep 22, 2025 2:34 PM" at bounding box center [714, 268] width 395 height 44
click at [750, 261] on div "Booking.com Hotel Amsterdam NL Decline $1,197.35 Sep 22, 2025 2:34 PM" at bounding box center [714, 268] width 395 height 44
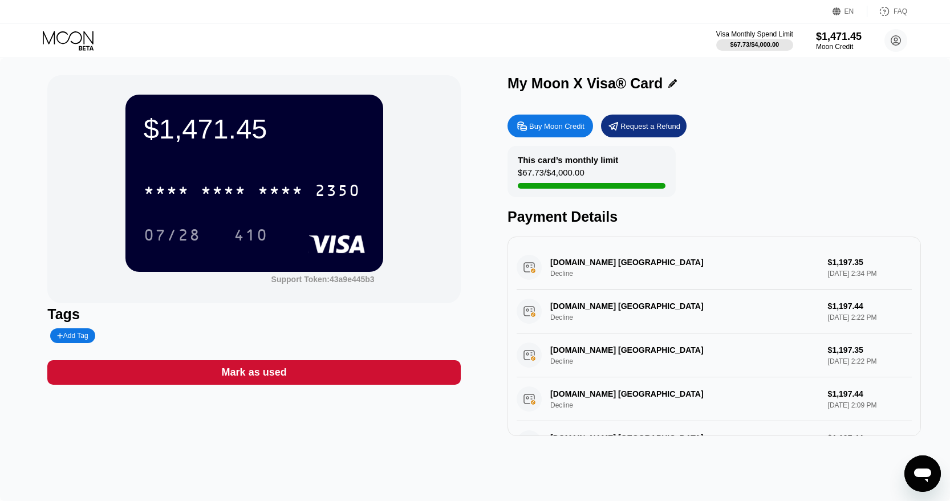
click at [750, 261] on div "Booking.com Hotel Amsterdam NL Decline $1,197.35 Sep 22, 2025 2:34 PM" at bounding box center [714, 268] width 395 height 44
click at [653, 274] on div "Booking.com Hotel Amsterdam NL Decline $1,197.35 Sep 22, 2025 2:34 PM" at bounding box center [714, 268] width 395 height 44
click at [895, 32] on circle at bounding box center [895, 40] width 23 height 23
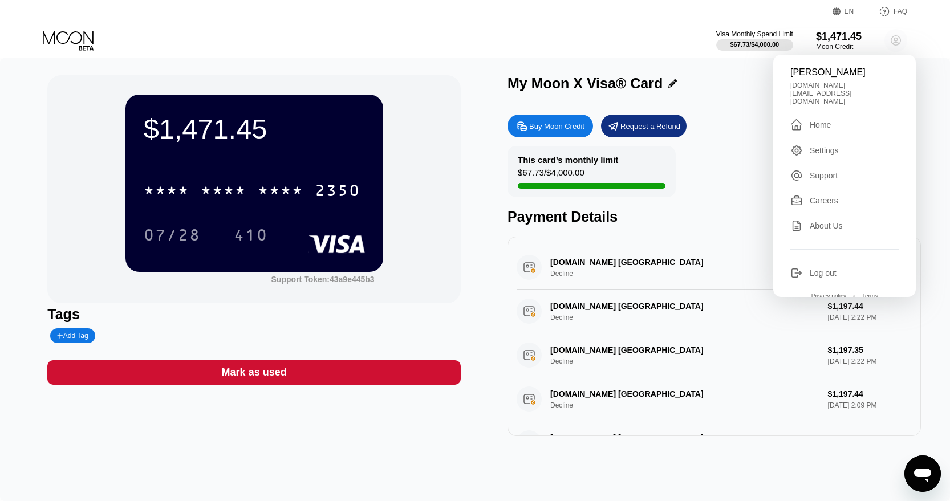
click at [895, 32] on circle at bounding box center [895, 40] width 23 height 23
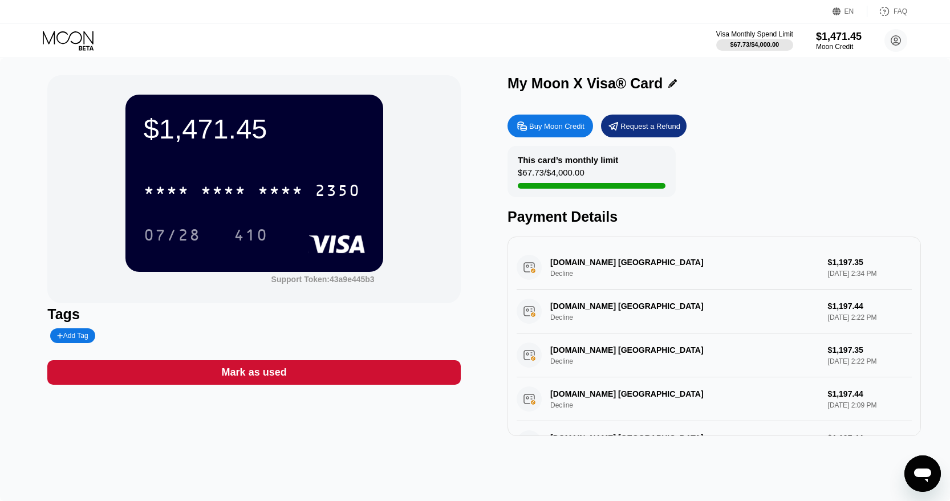
click at [929, 478] on icon "Открыть окно обмена сообщениями" at bounding box center [922, 474] width 21 height 21
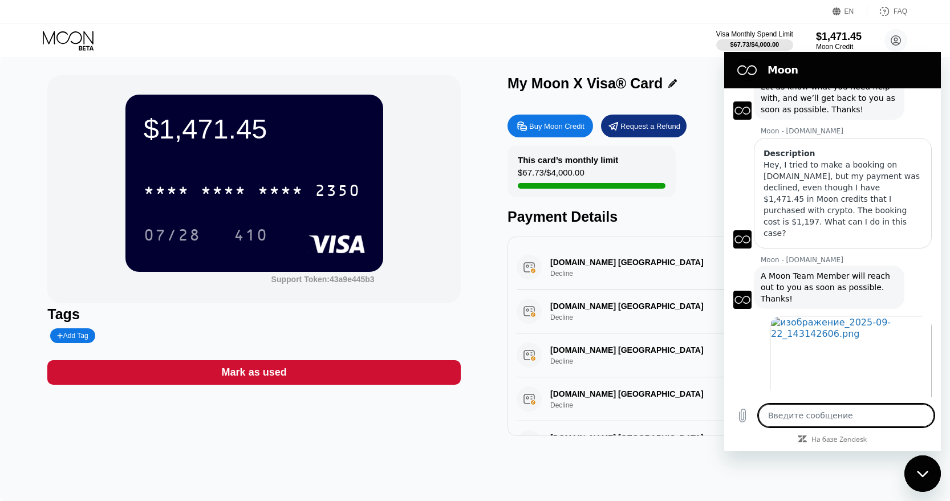
scroll to position [371, 0]
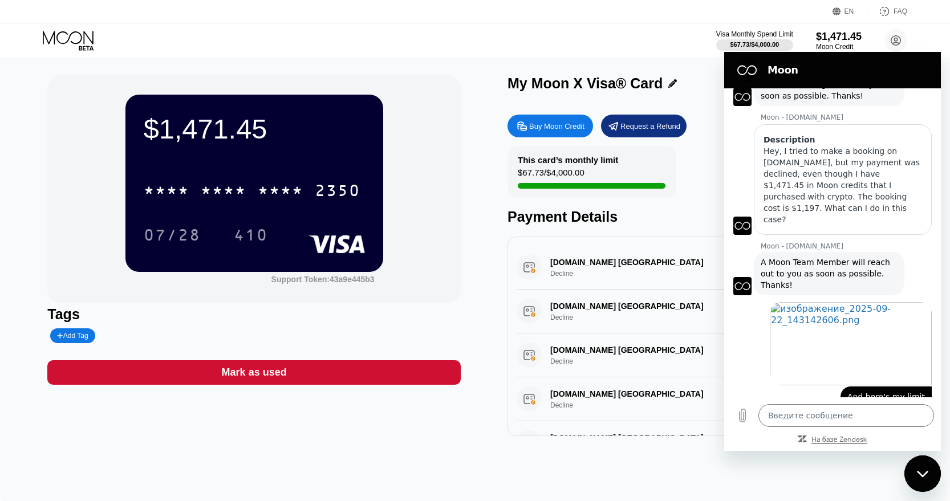
click at [856, 438] on icon "На базе Zendesk: Перейти на веб-сайт Zendesk в новой вкладке" at bounding box center [839, 439] width 55 height 5
click at [710, 64] on div "$1,471.45 * * * * * * * * * * * * 2350 07/28 410 Support Token: 43a9e445b3 Tags…" at bounding box center [475, 279] width 950 height 443
click at [937, 477] on div "Закрыть окно обмена сообщениями" at bounding box center [923, 474] width 34 height 34
type textarea "x"
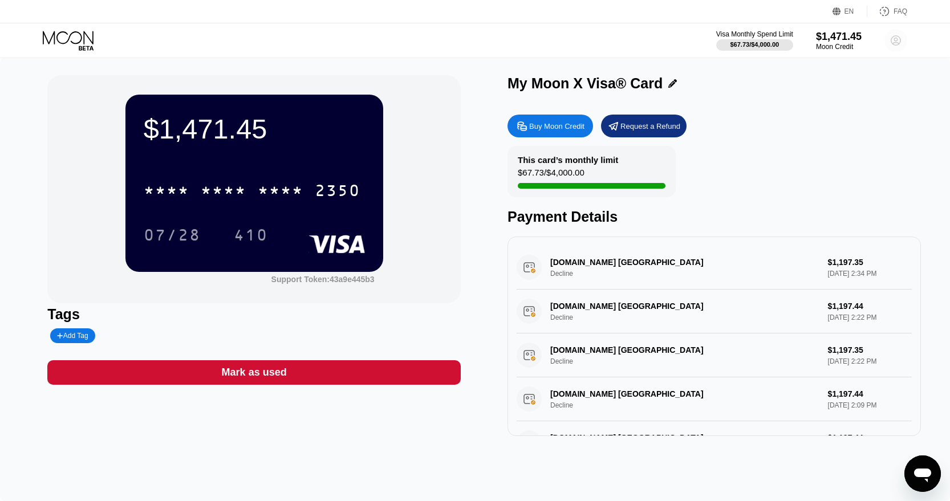
click at [898, 43] on icon at bounding box center [896, 41] width 6 height 6
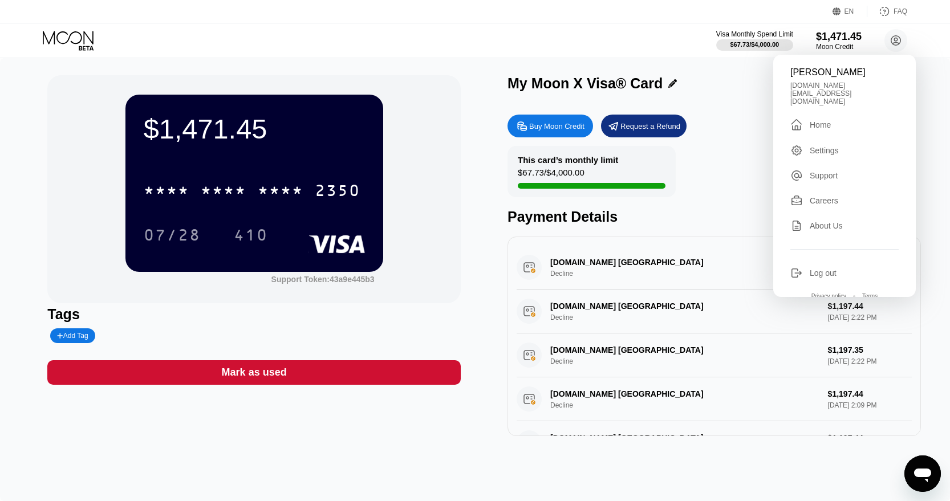
click at [826, 146] on div "Settings" at bounding box center [824, 150] width 29 height 9
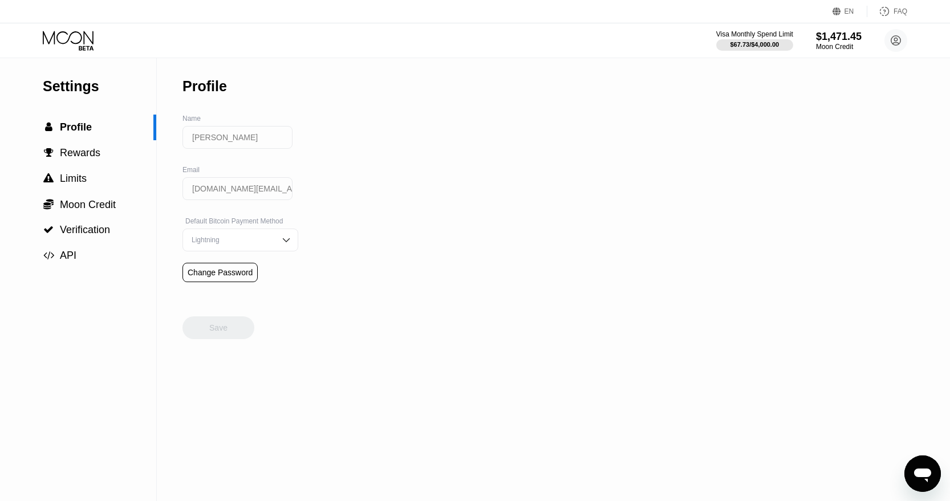
click at [261, 241] on div "Lightning" at bounding box center [232, 240] width 86 height 8
click at [262, 240] on div "Lightning" at bounding box center [232, 240] width 86 height 8
click at [262, 239] on div "Lightning" at bounding box center [232, 240] width 86 height 8
click at [252, 283] on div "On-Chain" at bounding box center [240, 286] width 103 height 8
click at [273, 229] on div "On-Chain" at bounding box center [240, 240] width 116 height 23
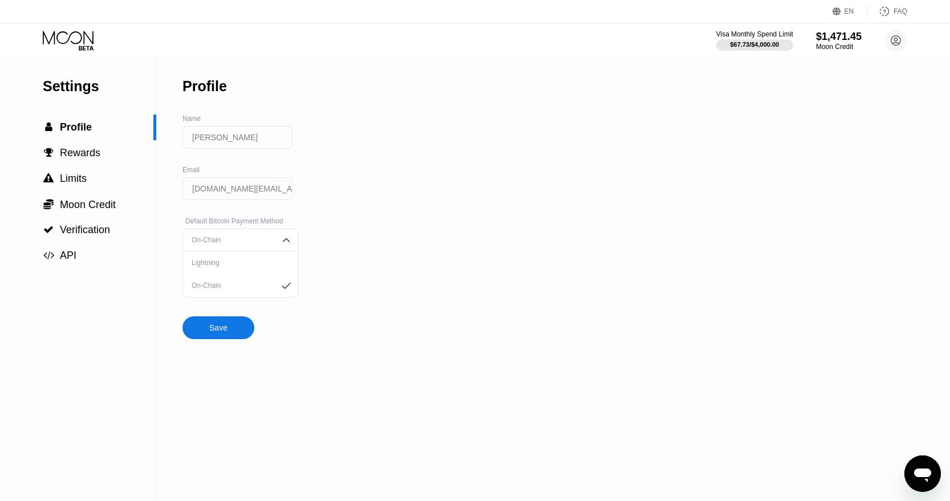
click at [253, 255] on div "Lightning" at bounding box center [240, 262] width 115 height 23
click at [97, 145] on div " Rewards" at bounding box center [78, 153] width 156 height 26
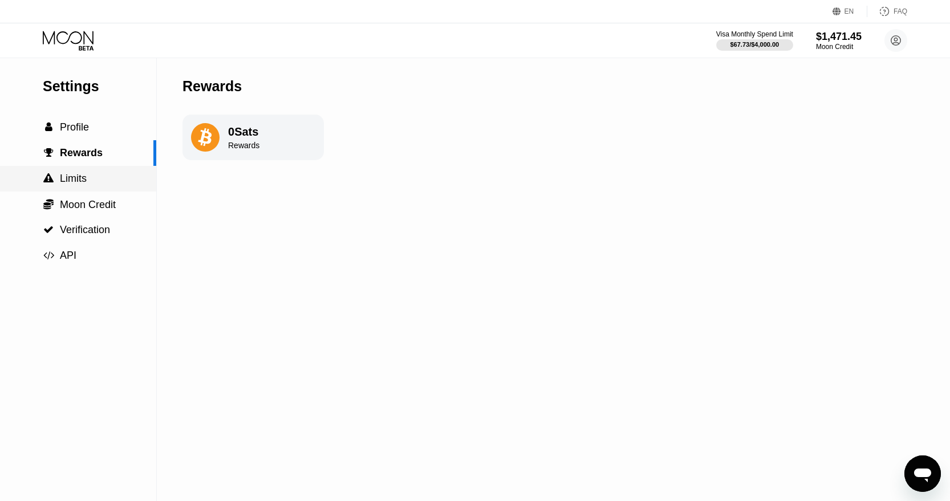
click at [99, 174] on div " Limits" at bounding box center [78, 179] width 156 height 12
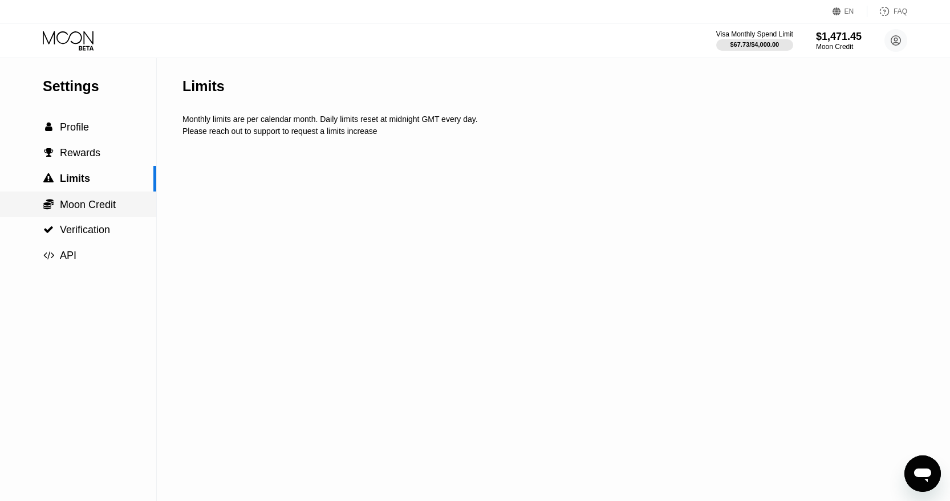
click at [105, 200] on span "Moon Credit" at bounding box center [88, 204] width 56 height 11
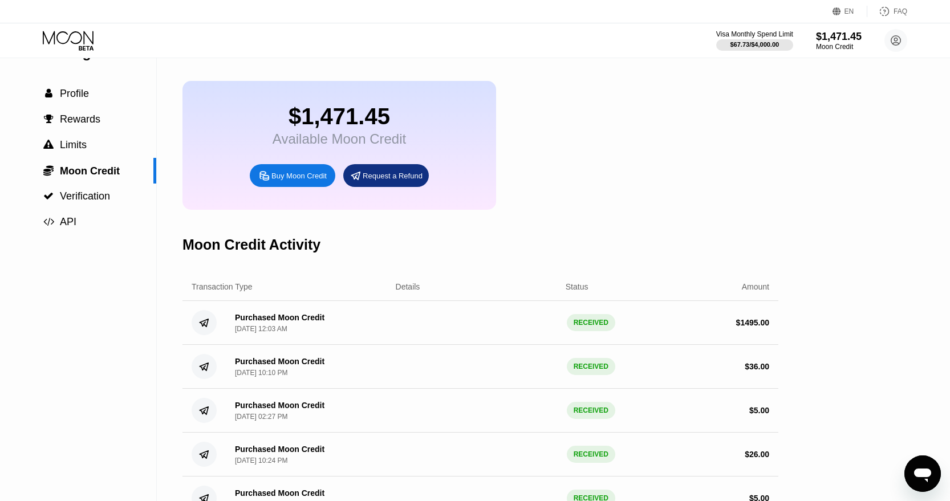
scroll to position [33, 0]
click at [101, 195] on span "Verification" at bounding box center [85, 197] width 50 height 11
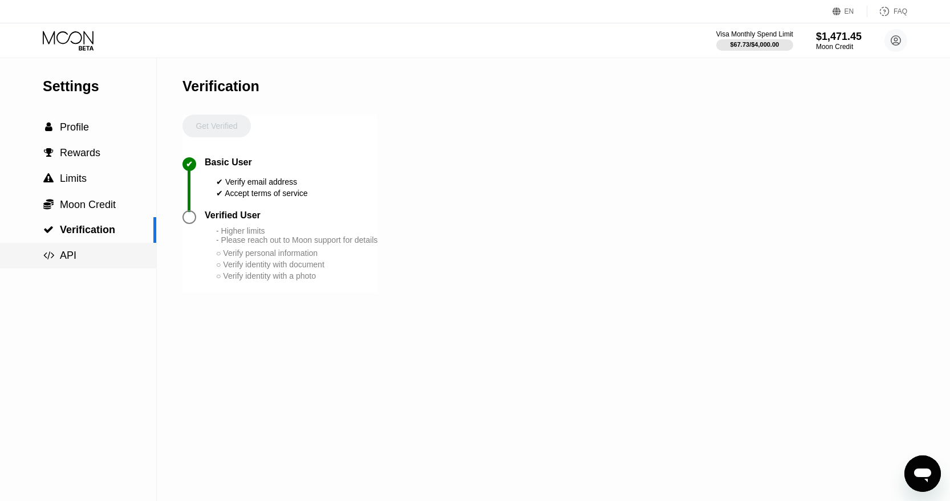
click at [95, 255] on div " API" at bounding box center [78, 256] width 156 height 12
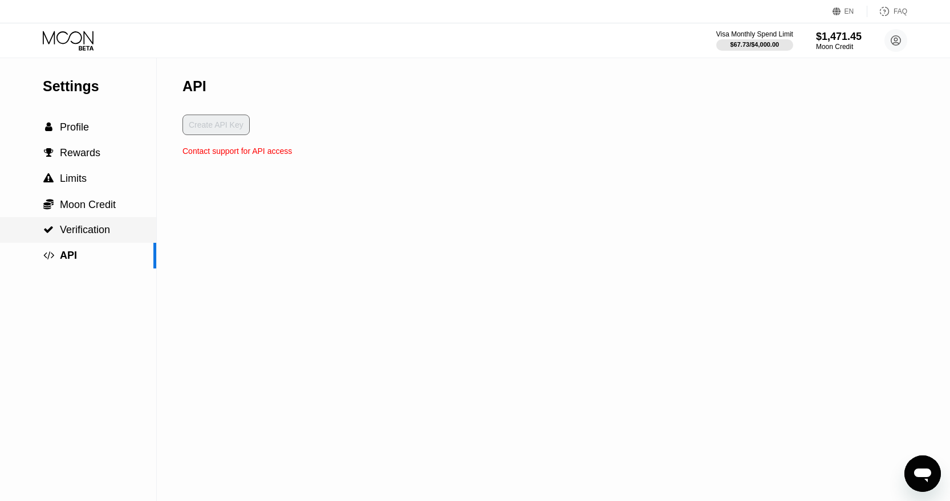
click at [95, 223] on div " Verification" at bounding box center [78, 230] width 156 height 26
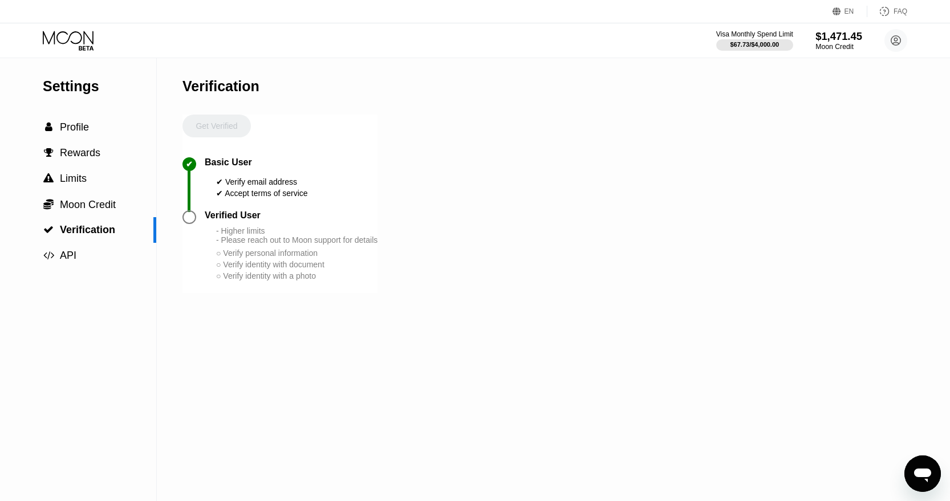
click at [844, 42] on div "$1,471.45" at bounding box center [838, 36] width 47 height 12
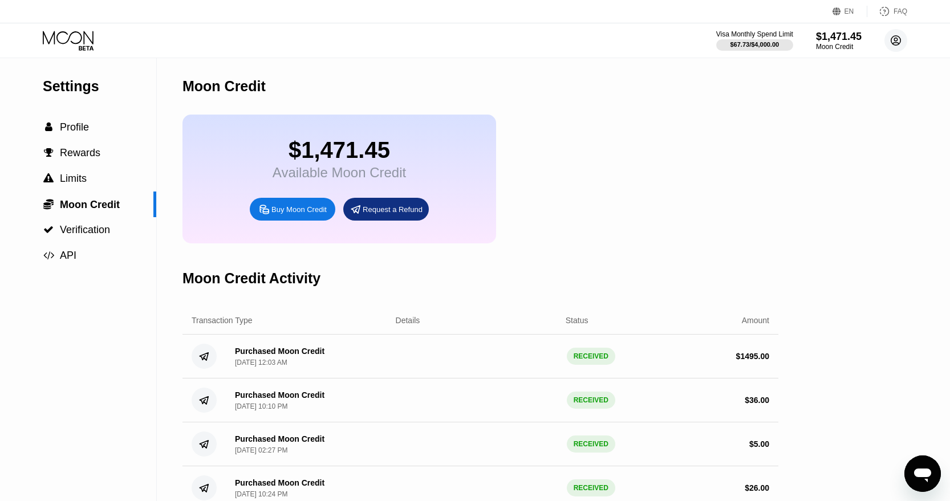
click at [897, 34] on circle at bounding box center [895, 40] width 23 height 23
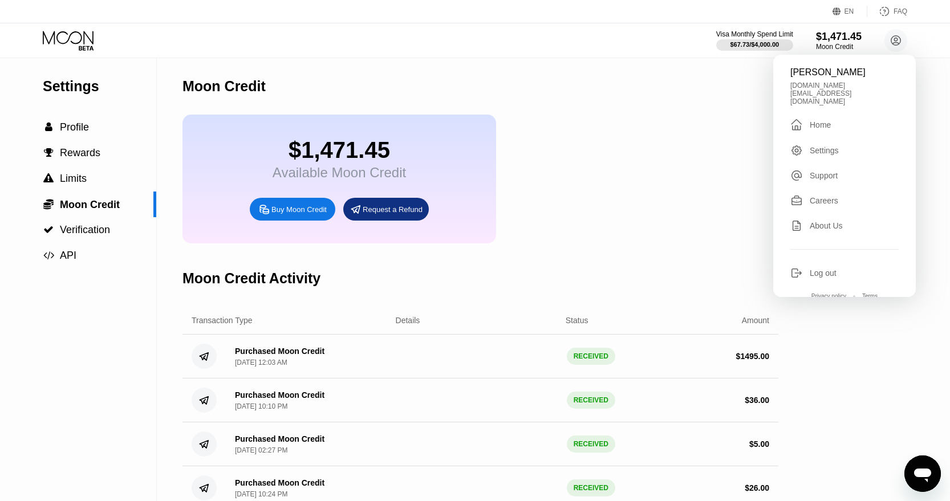
click at [647, 230] on div "$1,471.45 Available Moon Credit Buy Moon Credit Request a Refund" at bounding box center [480, 179] width 596 height 129
